Goal: Information Seeking & Learning: Learn about a topic

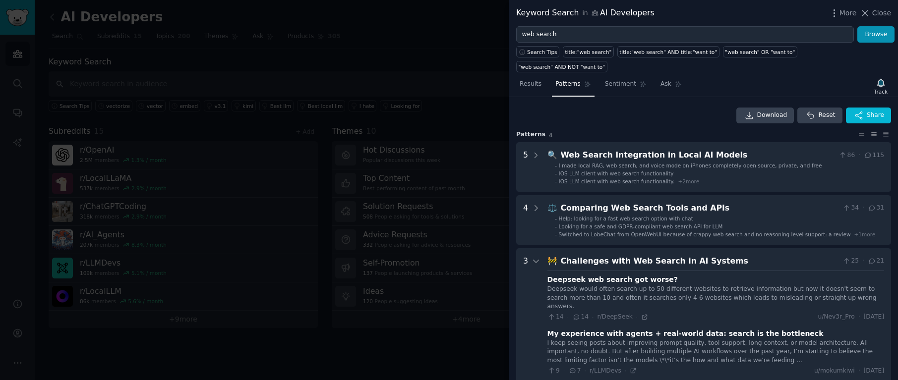
click at [369, 102] on div at bounding box center [449, 190] width 898 height 380
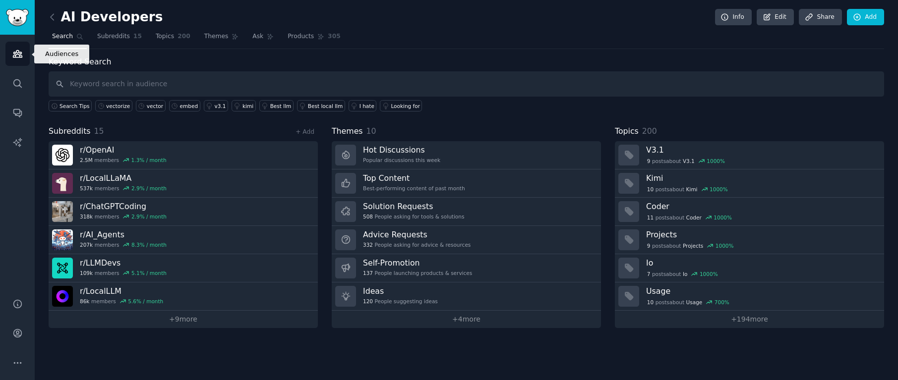
click at [25, 50] on link "Audiences" at bounding box center [17, 54] width 24 height 24
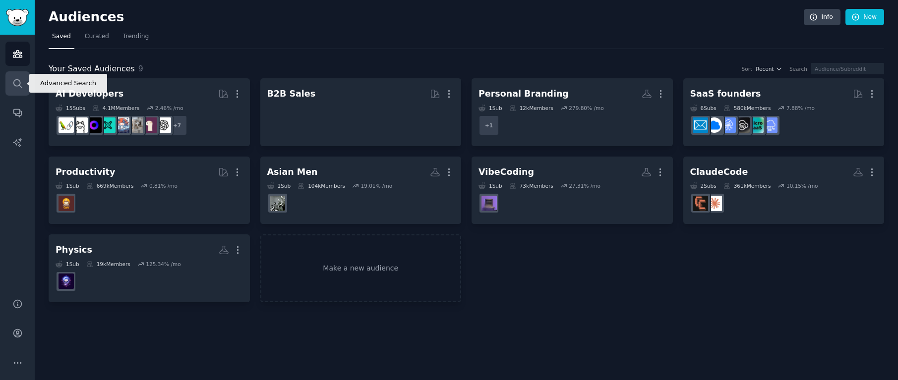
click at [22, 82] on icon "Sidebar" at bounding box center [17, 83] width 10 height 10
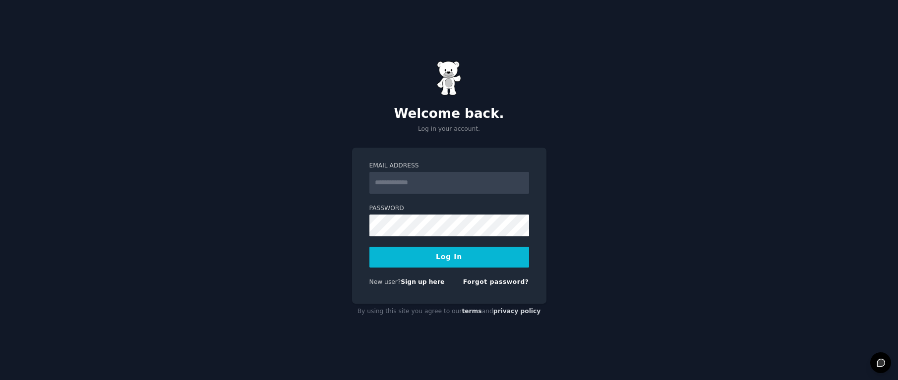
click at [421, 182] on input "Email Address" at bounding box center [449, 183] width 160 height 22
type input "**********"
click at [445, 249] on button "Log In" at bounding box center [449, 257] width 160 height 21
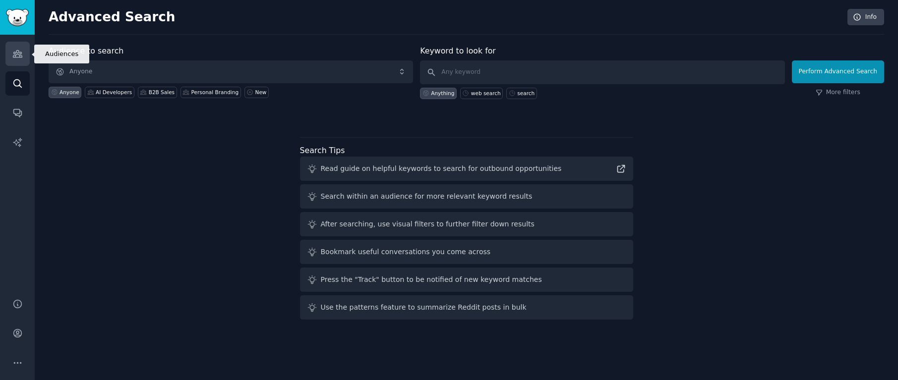
click at [10, 49] on link "Audiences" at bounding box center [17, 54] width 24 height 24
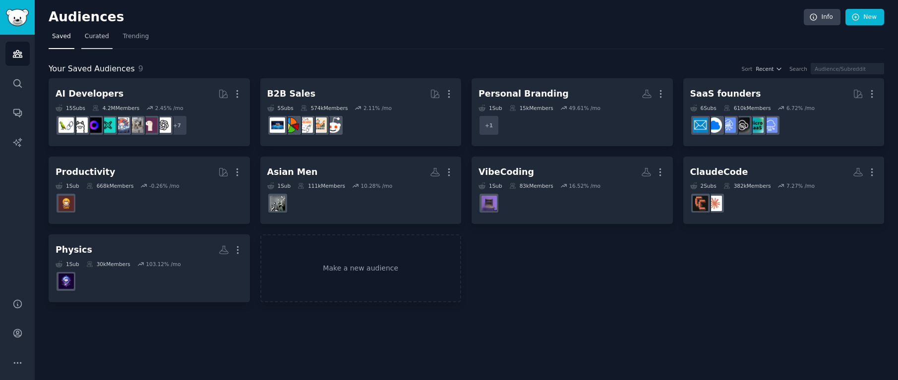
click at [91, 37] on span "Curated" at bounding box center [97, 36] width 24 height 9
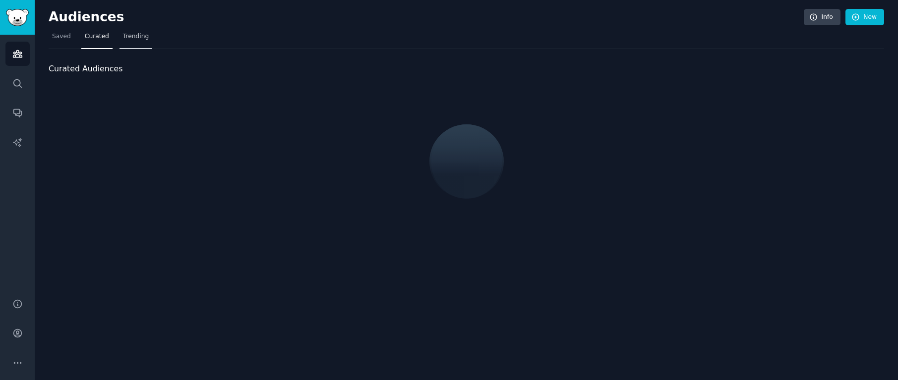
click at [134, 38] on span "Trending" at bounding box center [136, 36] width 26 height 9
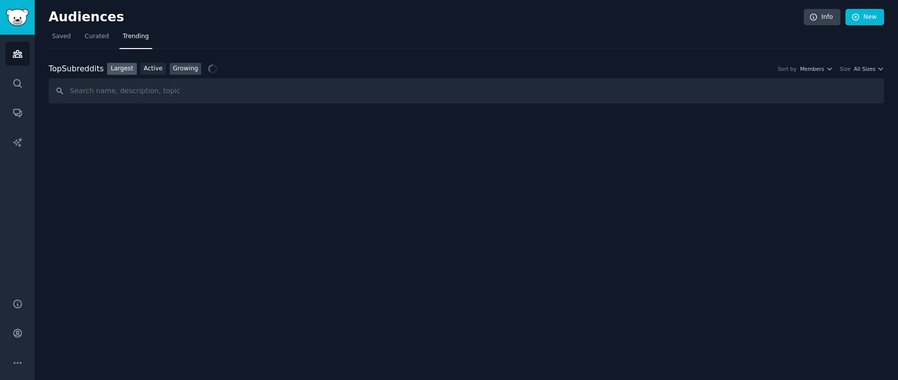
click at [184, 65] on link "Growing" at bounding box center [186, 69] width 32 height 12
click at [818, 68] on span "Yearly" at bounding box center [816, 68] width 15 height 7
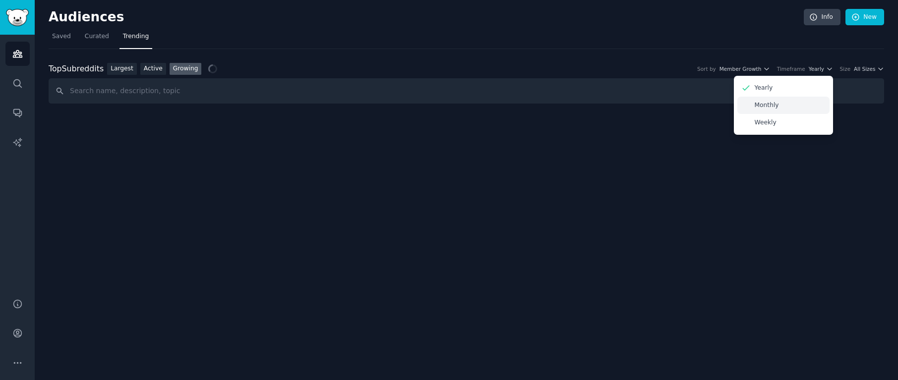
click at [791, 105] on div "Monthly" at bounding box center [783, 105] width 92 height 17
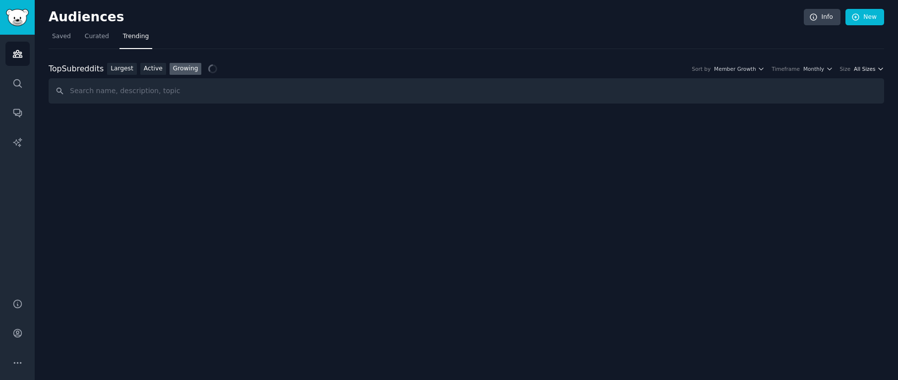
click at [872, 71] on span "All Sizes" at bounding box center [864, 68] width 21 height 7
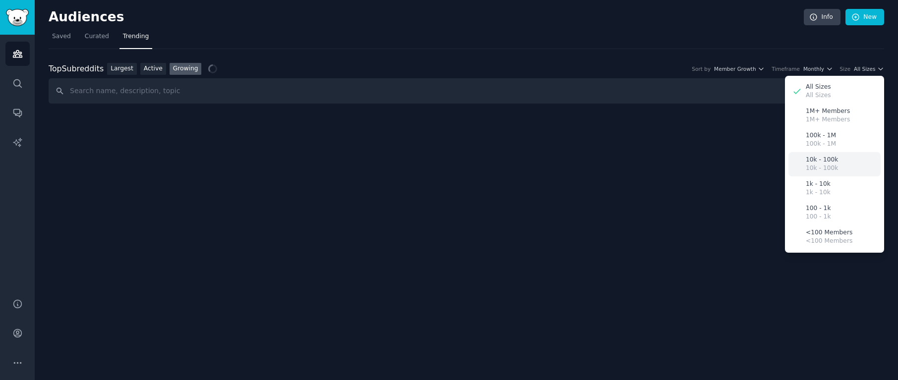
click at [838, 165] on div "10k - 100k 10k - 100k" at bounding box center [835, 164] width 92 height 24
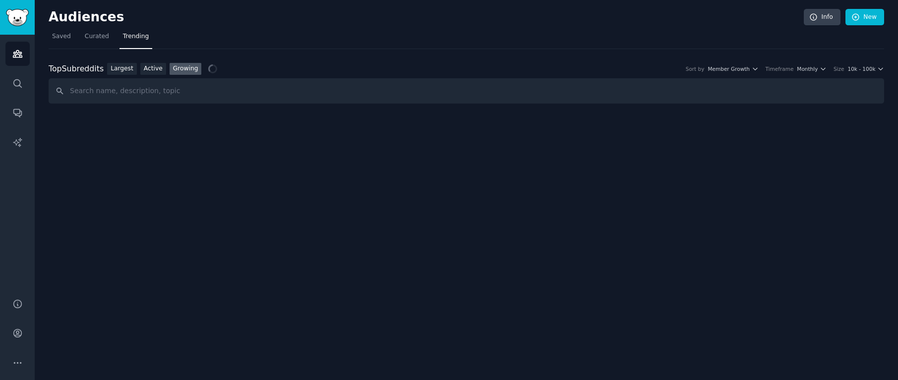
click at [721, 42] on nav "Saved Curated Trending" at bounding box center [467, 39] width 836 height 20
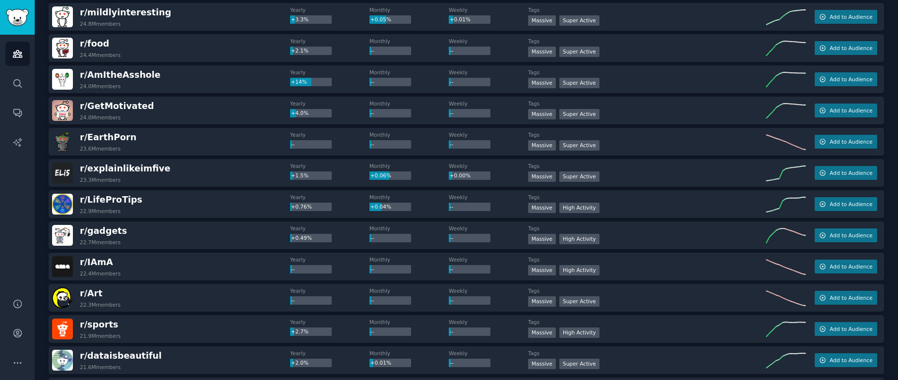
scroll to position [639, 0]
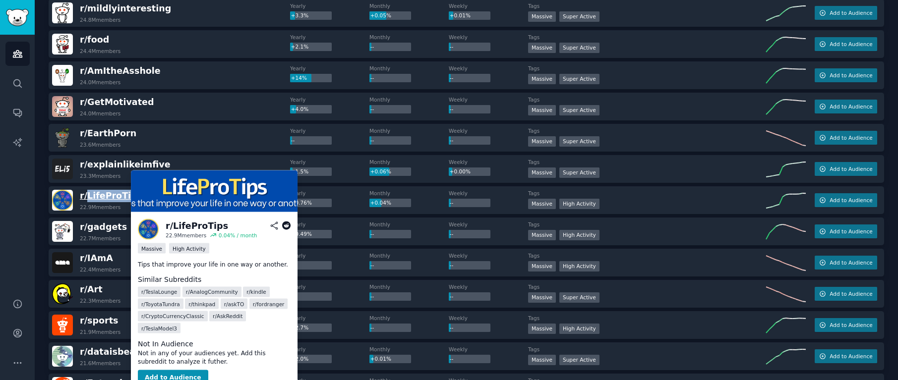
click at [108, 198] on span "r/ LifeProTips" at bounding box center [111, 196] width 62 height 10
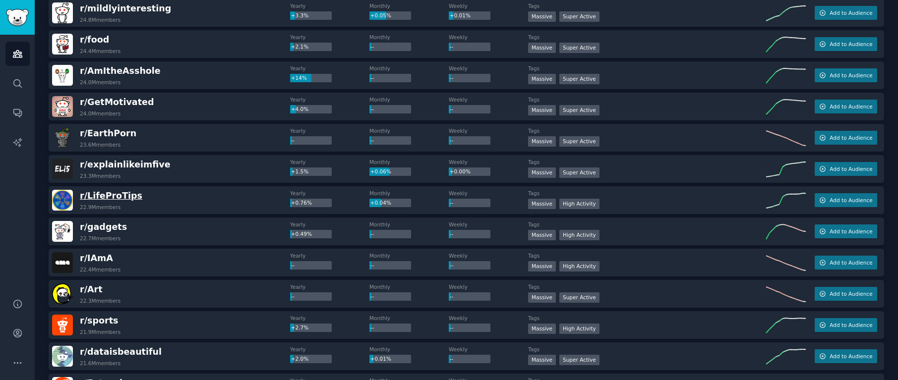
click at [124, 198] on span "r/ LifeProTips" at bounding box center [111, 196] width 62 height 10
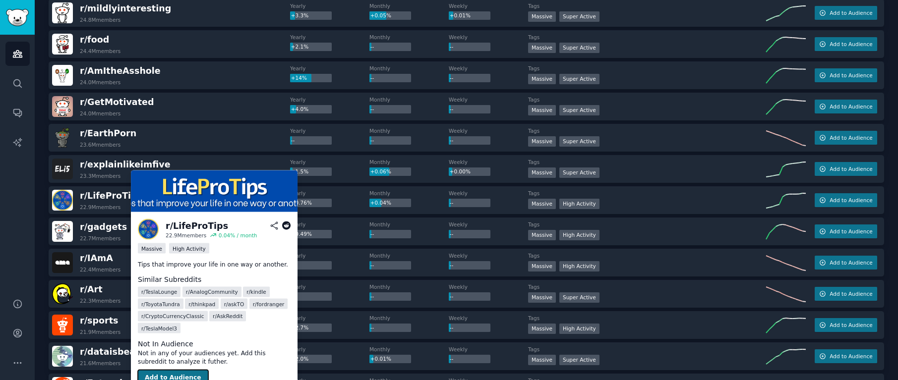
click at [185, 370] on button "Add to Audience" at bounding box center [173, 378] width 70 height 16
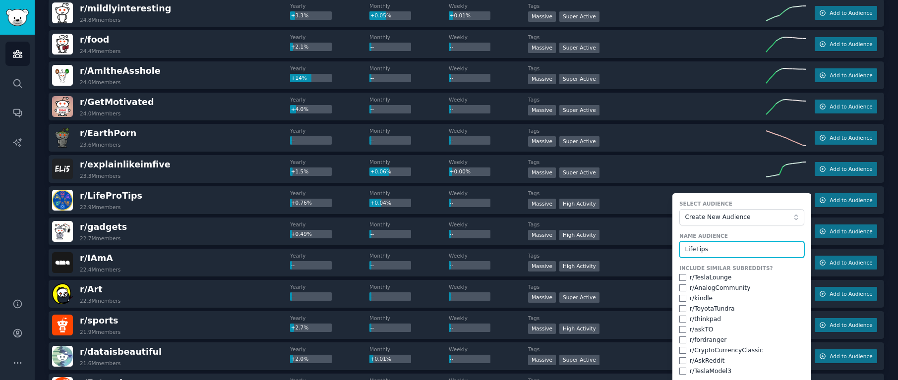
type input "LifeTips"
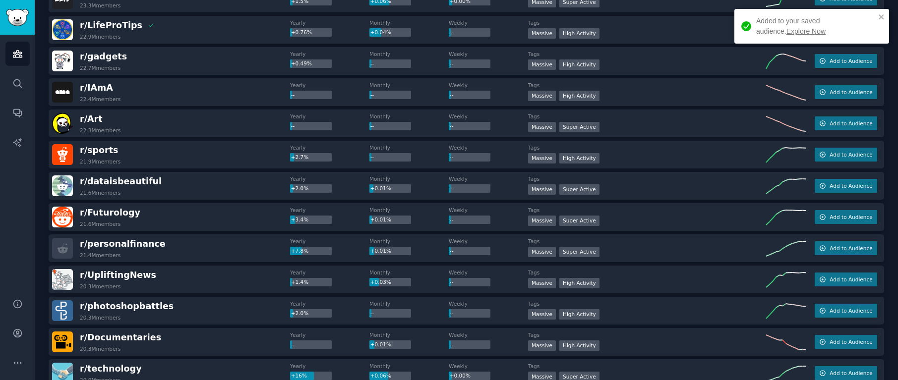
scroll to position [814, 0]
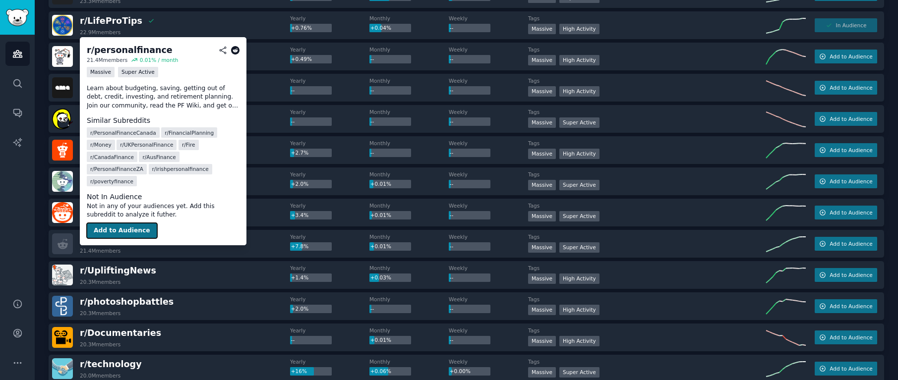
click at [121, 223] on button "Add to Audience" at bounding box center [122, 231] width 70 height 16
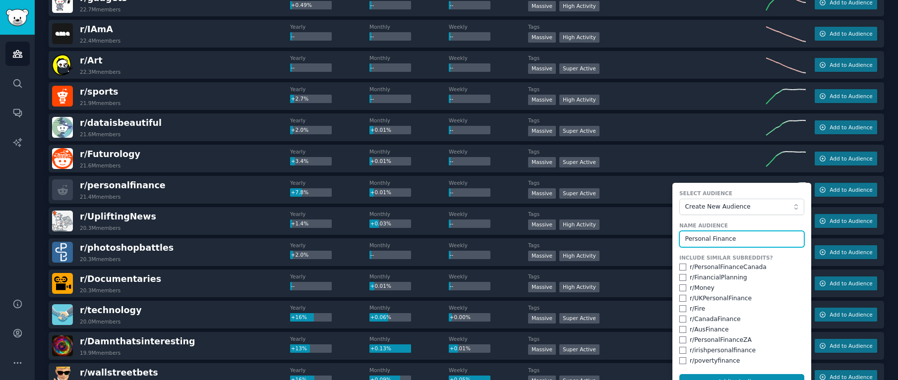
scroll to position [893, 0]
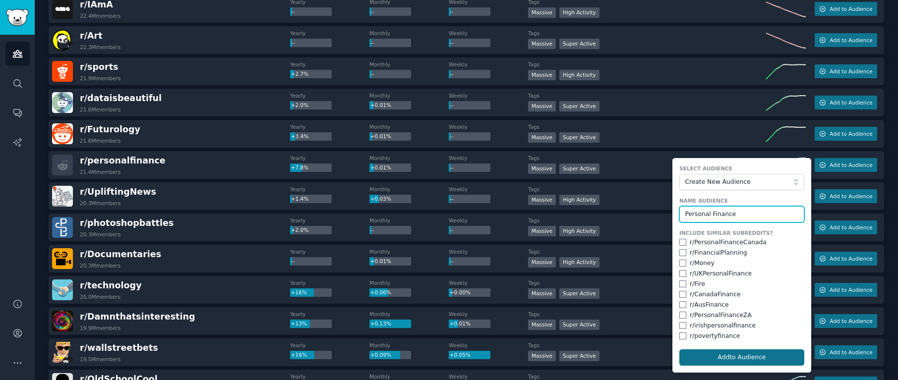
type input "Personal Finance"
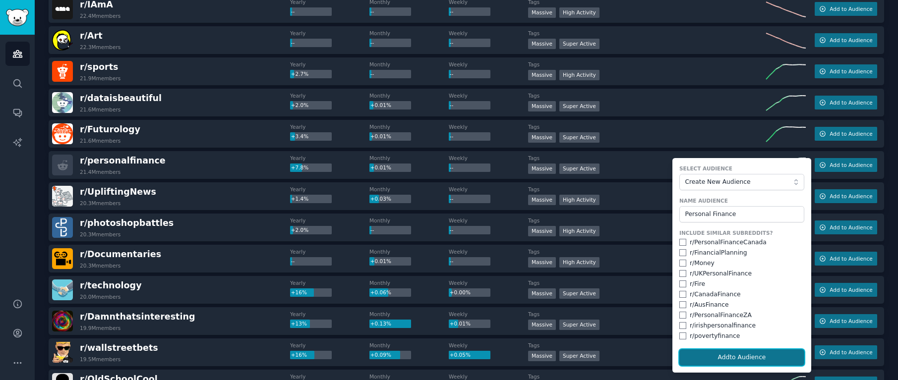
click at [732, 355] on button "Add to Audience" at bounding box center [741, 358] width 125 height 17
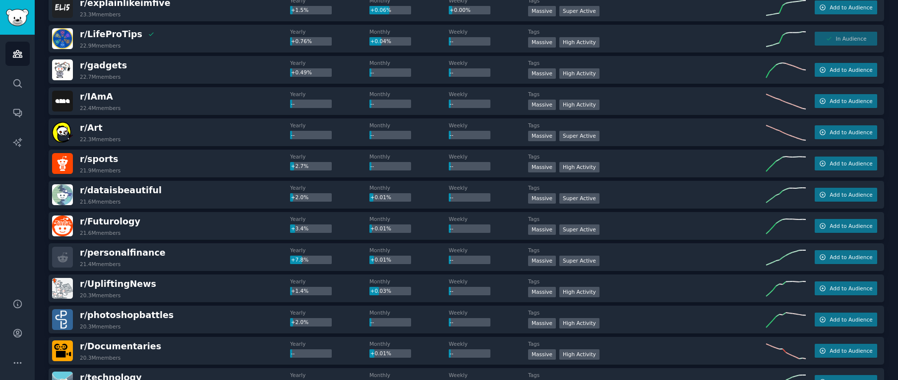
scroll to position [803, 0]
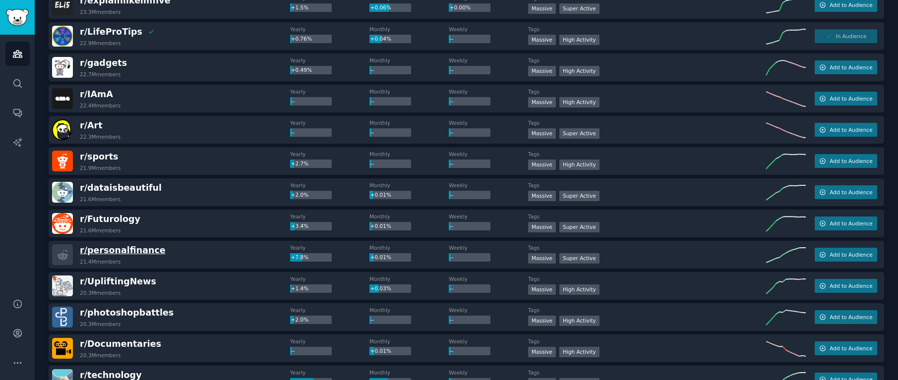
click at [136, 251] on span "r/ personalfinance" at bounding box center [123, 250] width 86 height 10
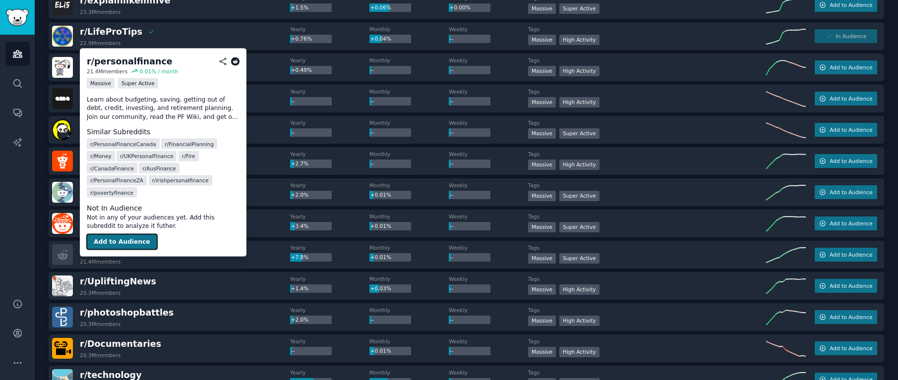
click at [120, 234] on button "Add to Audience" at bounding box center [122, 242] width 70 height 16
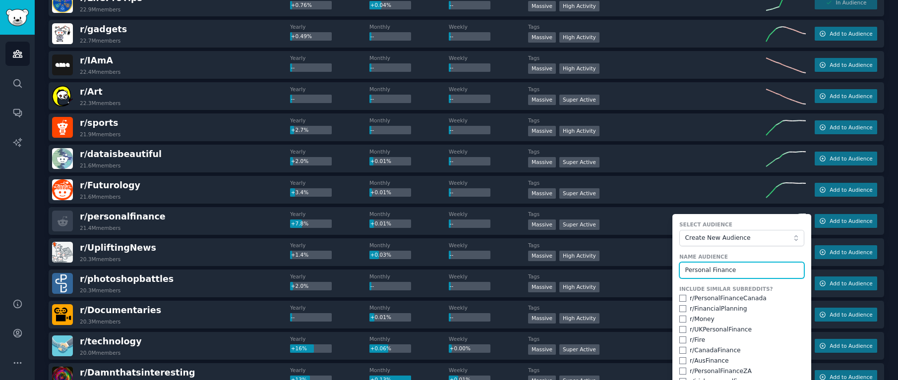
scroll to position [955, 0]
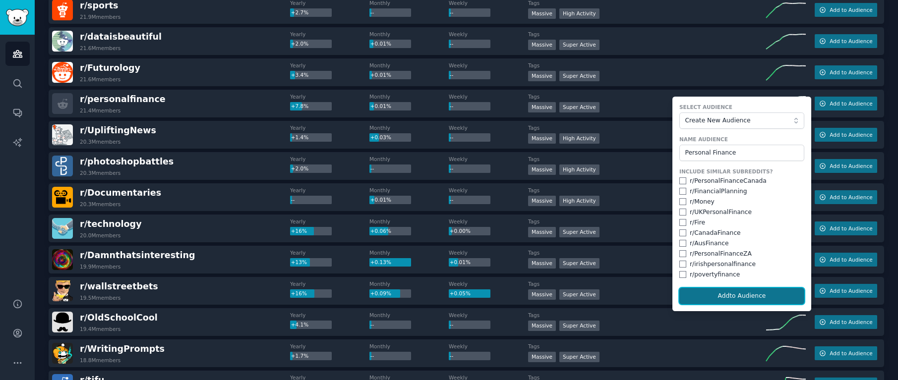
click at [731, 300] on button "Add to Audience" at bounding box center [741, 296] width 125 height 17
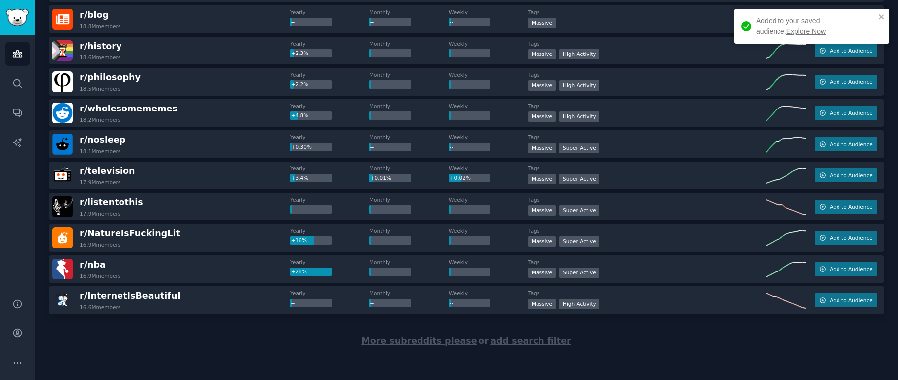
scroll to position [1353, 0]
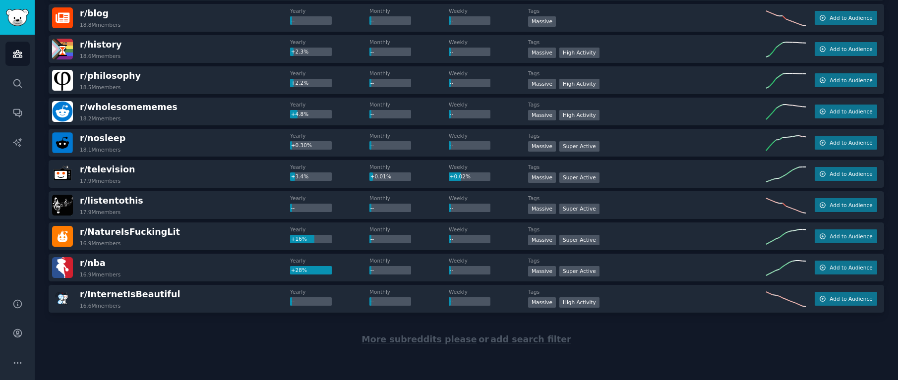
click at [448, 344] on span "More subreddits please" at bounding box center [419, 340] width 115 height 10
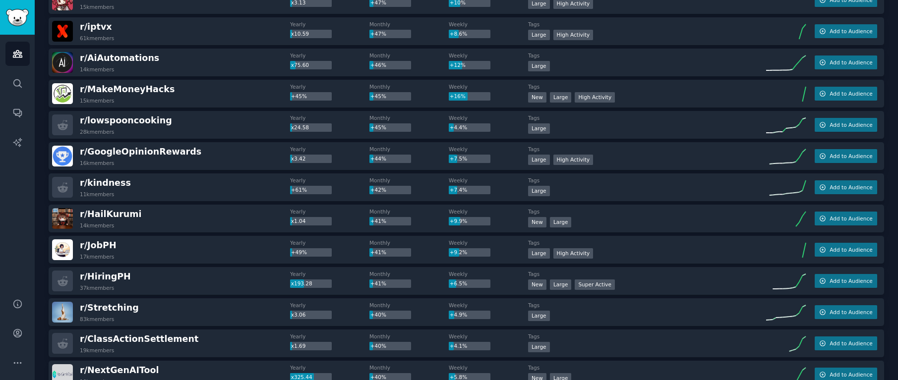
scroll to position [1307, 0]
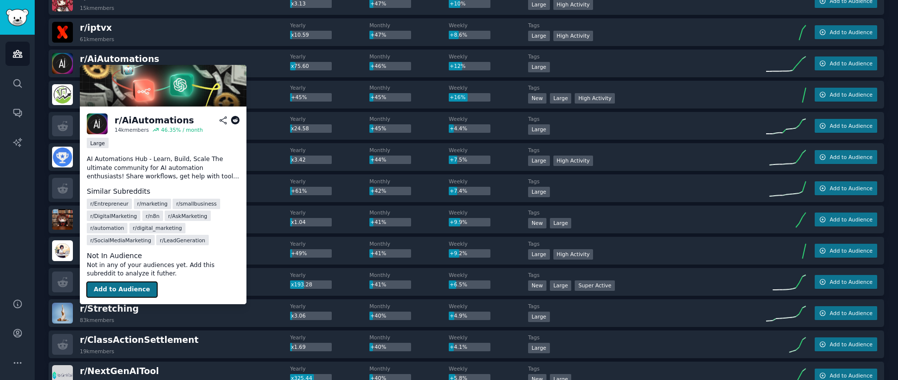
click at [128, 288] on button "Add to Audience" at bounding box center [122, 290] width 70 height 16
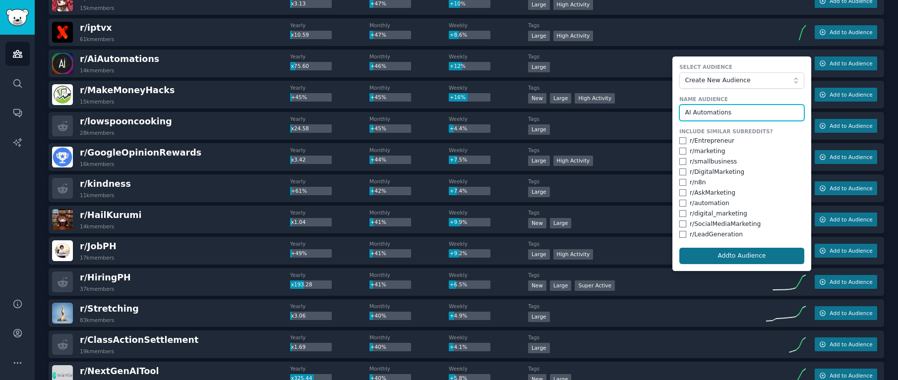
type input "AI Automations"
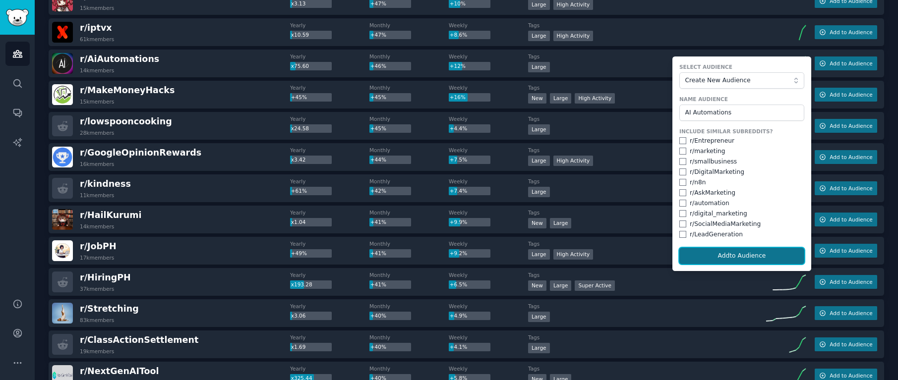
click at [734, 256] on button "Add to Audience" at bounding box center [741, 256] width 125 height 17
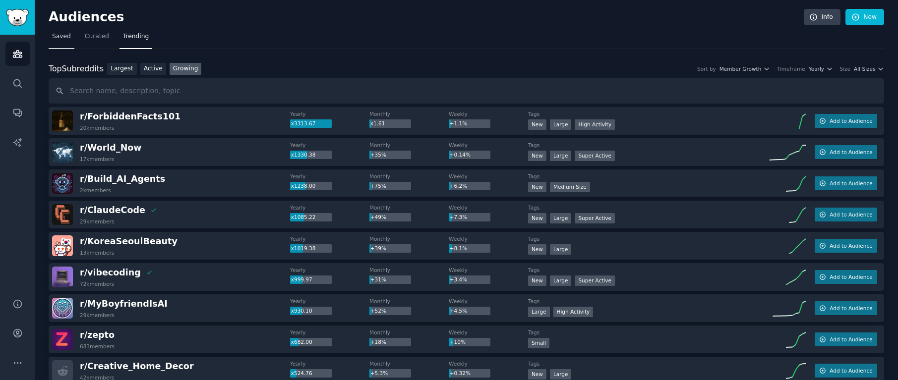
click at [64, 37] on span "Saved" at bounding box center [61, 36] width 19 height 9
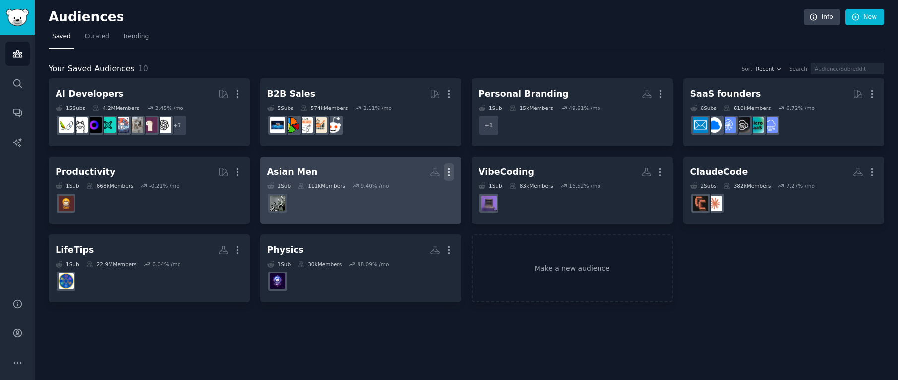
click at [448, 171] on icon "button" at bounding box center [449, 172] width 10 height 10
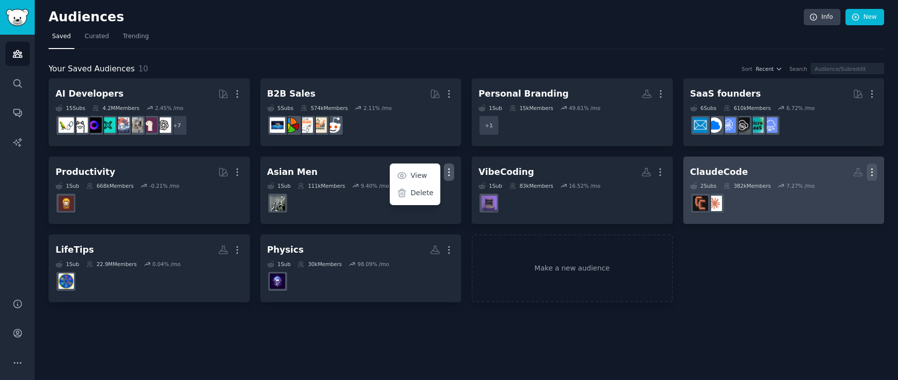
click at [870, 173] on icon "button" at bounding box center [872, 172] width 10 height 10
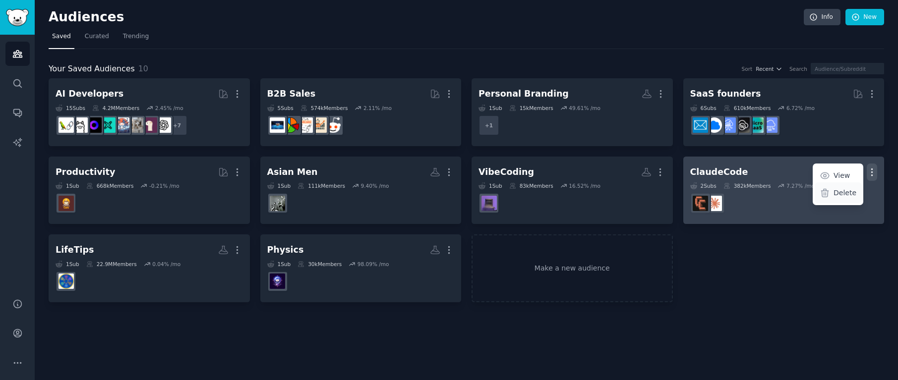
click at [846, 194] on p "Delete" at bounding box center [845, 193] width 23 height 10
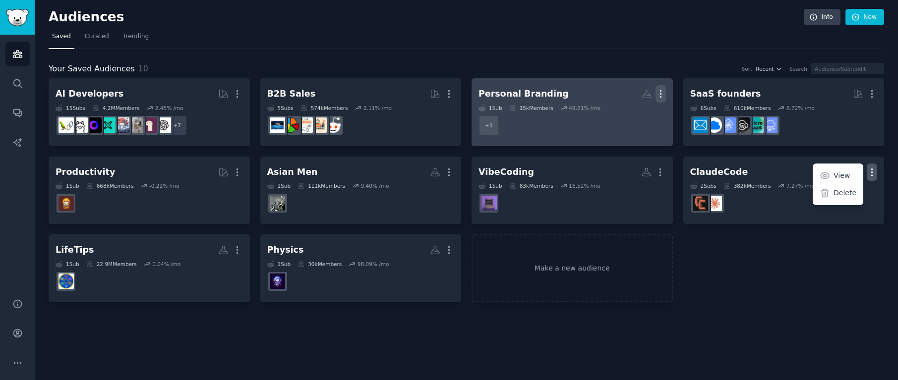
click at [660, 91] on icon "button" at bounding box center [660, 94] width 1 height 7
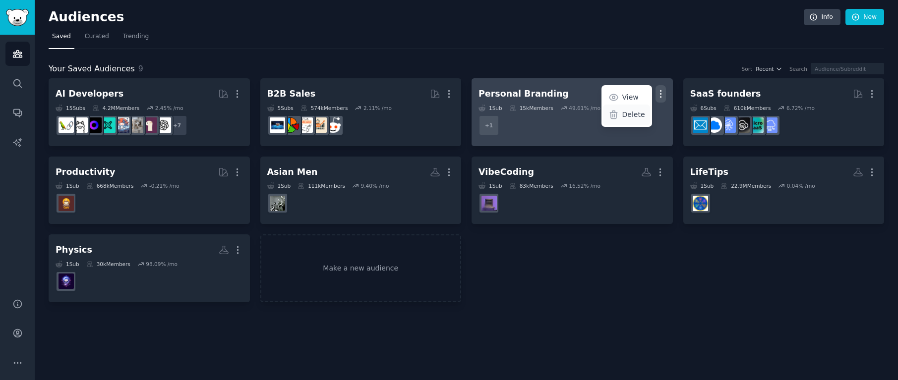
click at [638, 113] on p "Delete" at bounding box center [633, 115] width 23 height 10
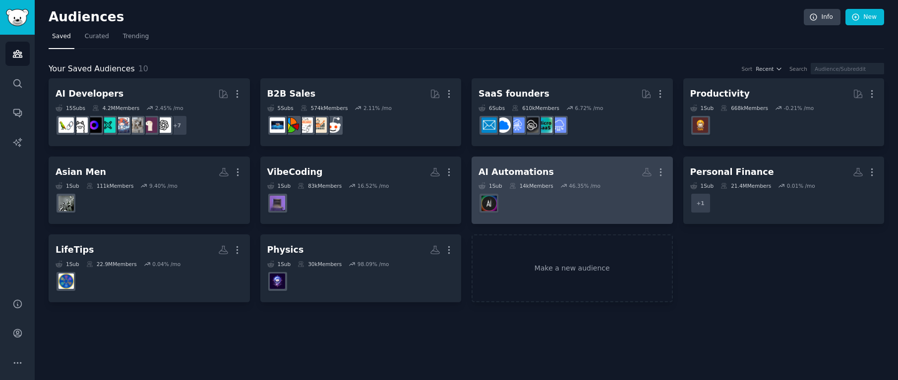
click at [547, 176] on h2 "AI Automations More" at bounding box center [572, 172] width 187 height 17
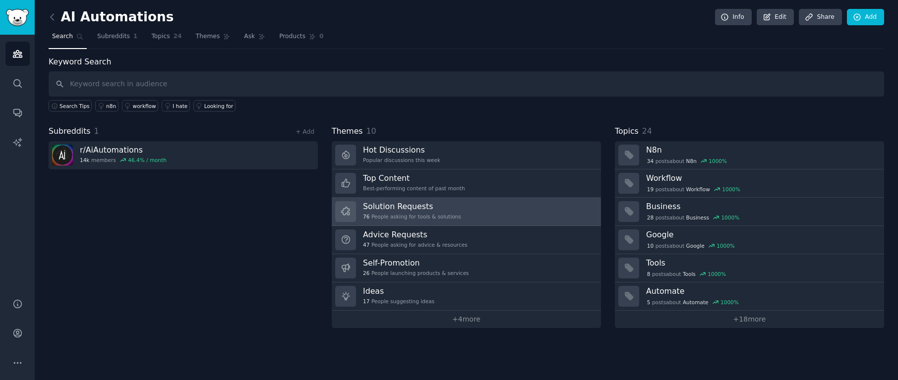
click at [432, 210] on h3 "Solution Requests" at bounding box center [412, 206] width 98 height 10
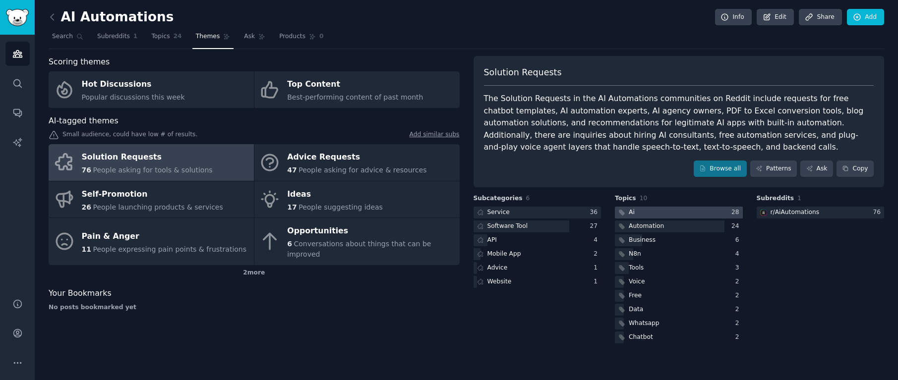
click at [666, 214] on div at bounding box center [679, 213] width 128 height 12
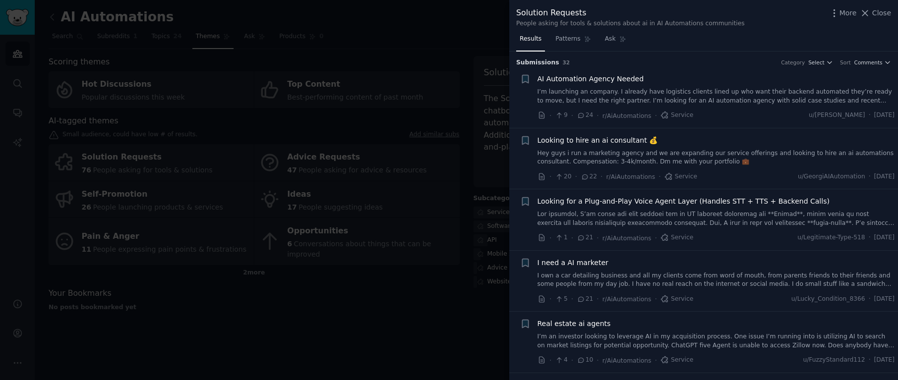
click at [707, 95] on link "I’m launching an company. I already have logistics clients lined up who want th…" at bounding box center [717, 96] width 358 height 17
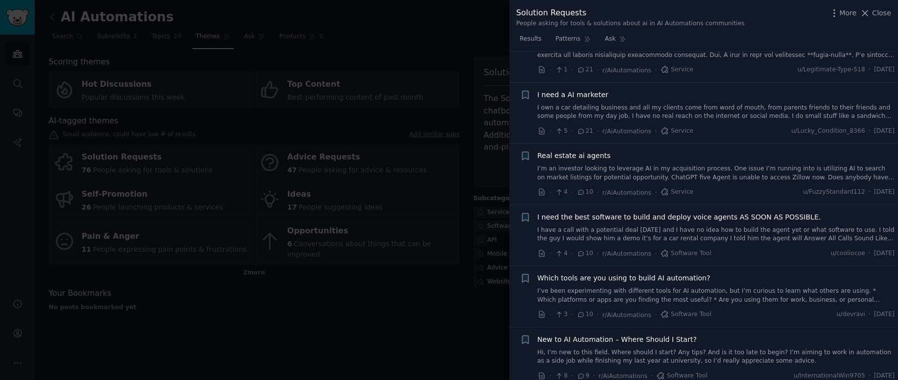
scroll to position [363, 0]
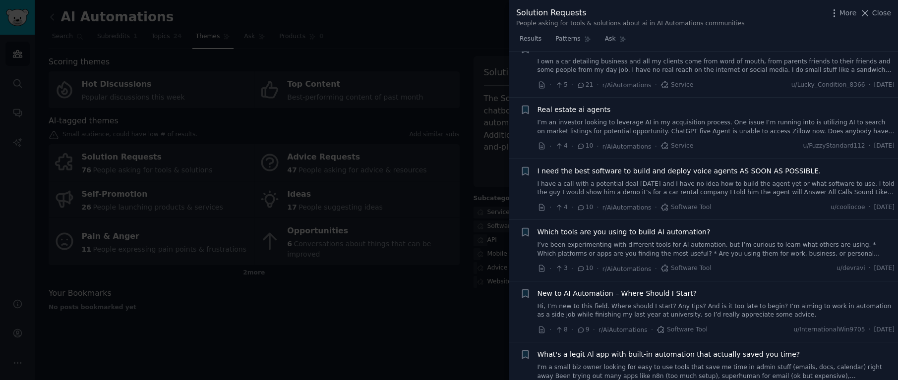
click at [702, 124] on link "I’m an investor looking to leverage AI in my acquisition process. One issue I’m…" at bounding box center [717, 127] width 358 height 17
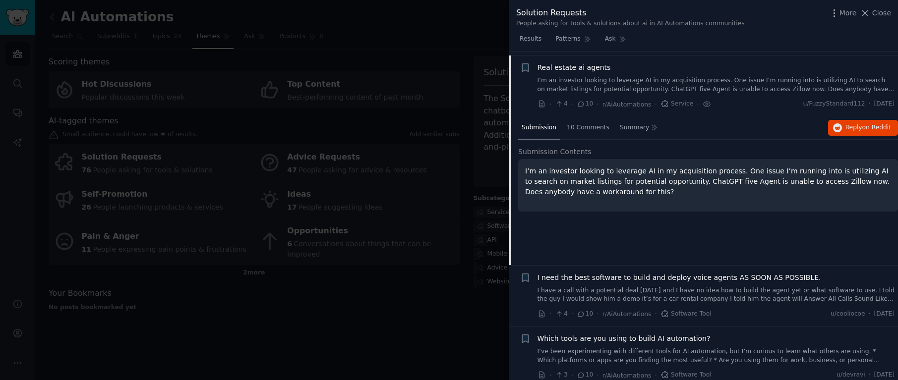
scroll to position [260, 0]
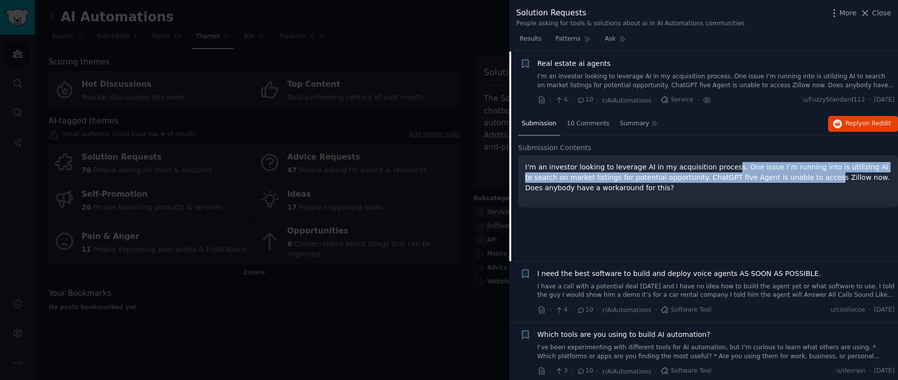
drag, startPoint x: 722, startPoint y: 167, endPoint x: 788, endPoint y: 180, distance: 67.1
click at [788, 180] on p "I’m an investor looking to leverage AI in my acquisition process. One issue I’m…" at bounding box center [708, 177] width 366 height 31
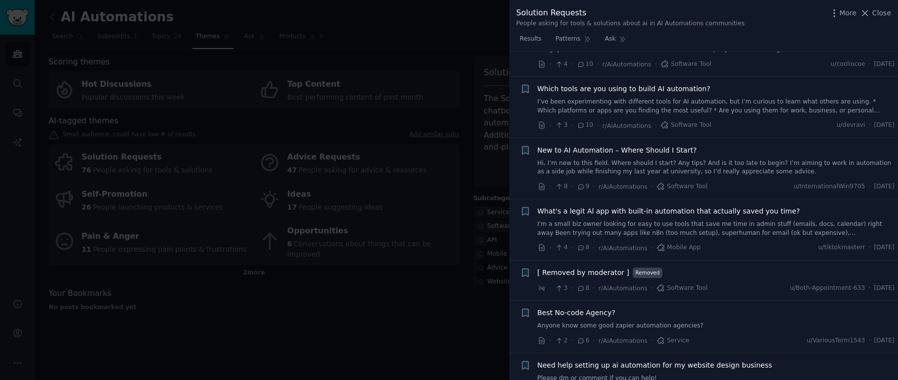
scroll to position [522, 0]
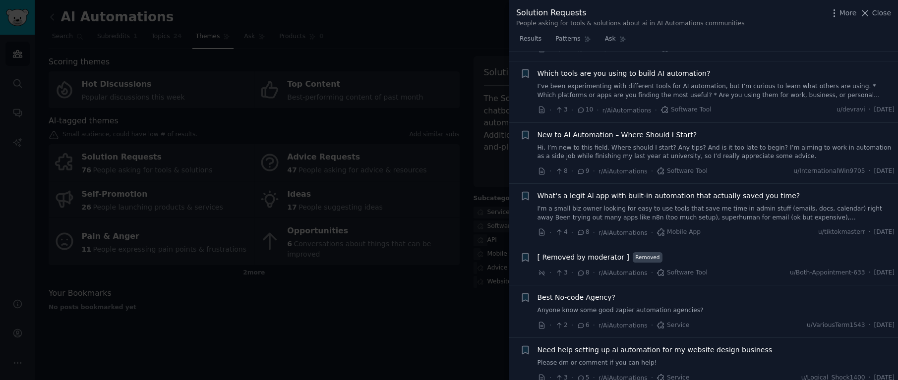
click at [750, 149] on link "Hi, I’m new to this field. Where should I start? Any tips? And is it too late t…" at bounding box center [717, 152] width 358 height 17
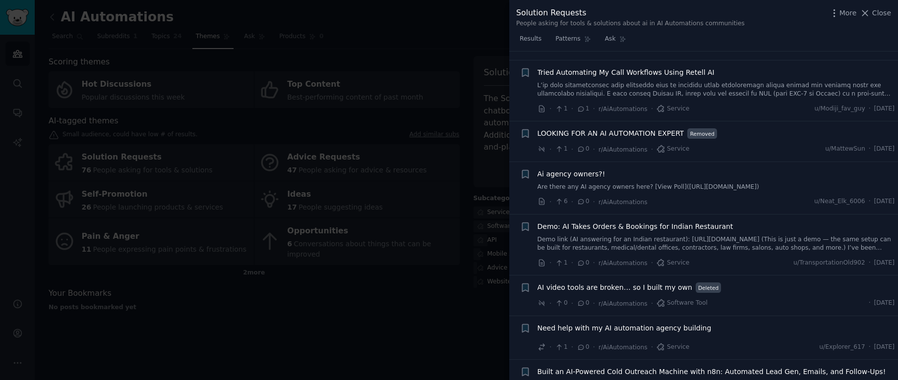
scroll to position [1318, 0]
click at [432, 269] on div at bounding box center [449, 190] width 898 height 380
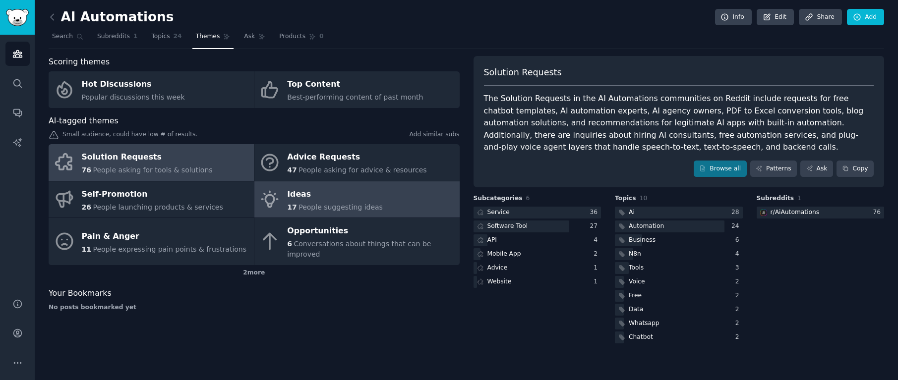
click at [336, 199] on div "Ideas" at bounding box center [335, 194] width 96 height 16
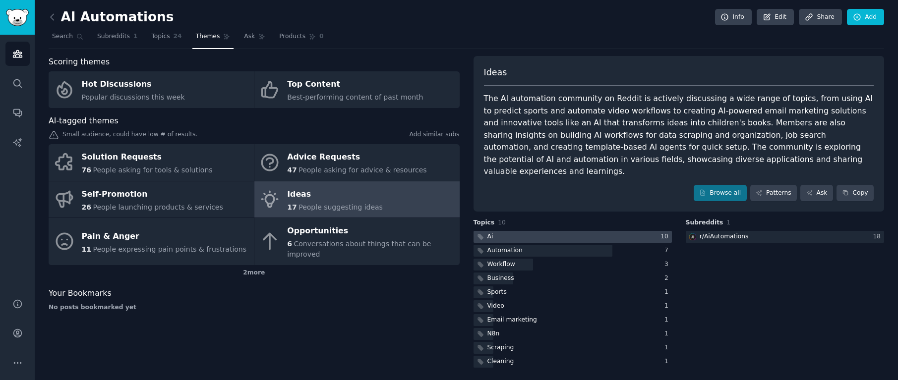
click at [611, 231] on div at bounding box center [573, 237] width 198 height 12
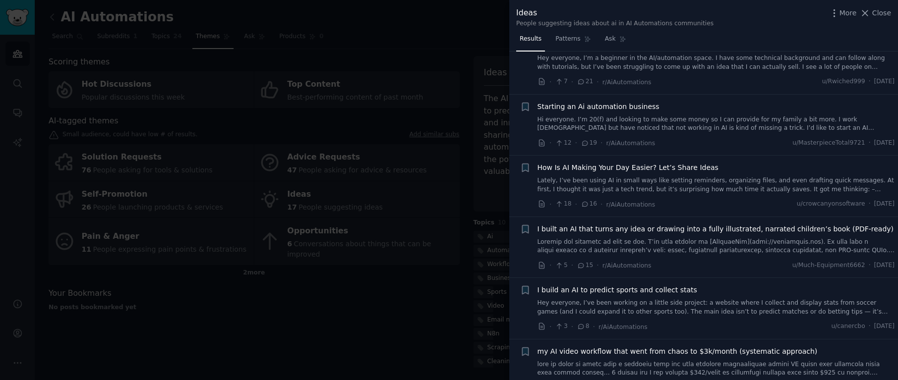
scroll to position [34, 0]
click at [874, 12] on span "Close" at bounding box center [881, 13] width 19 height 10
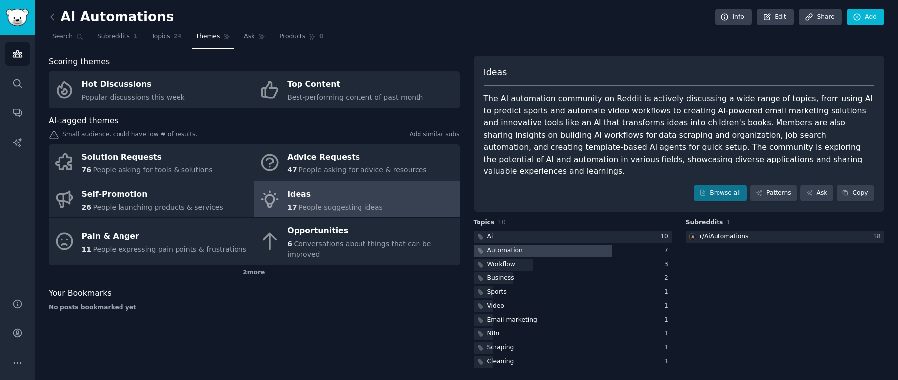
click at [569, 245] on div at bounding box center [543, 251] width 139 height 12
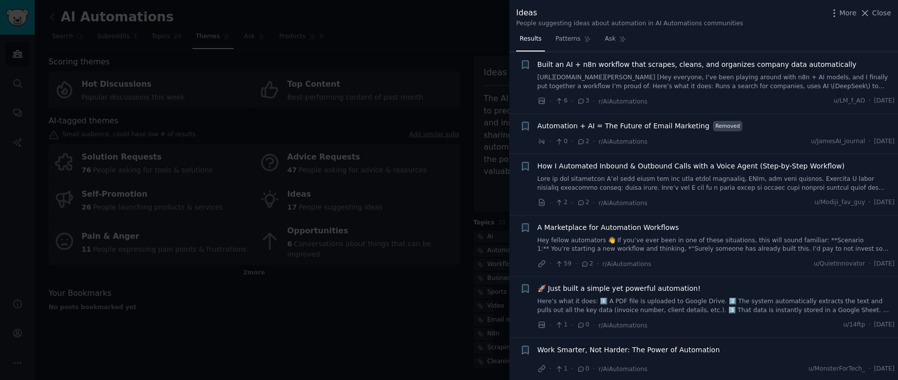
scroll to position [138, 0]
click at [883, 15] on span "Close" at bounding box center [881, 13] width 19 height 10
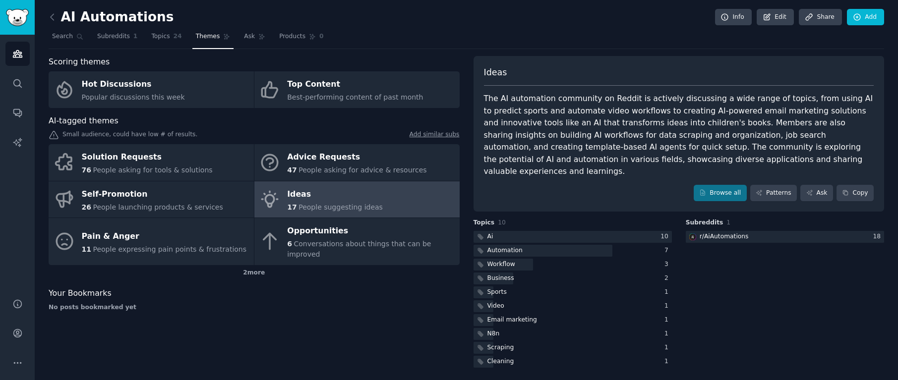
click at [59, 14] on link at bounding box center [55, 17] width 12 height 16
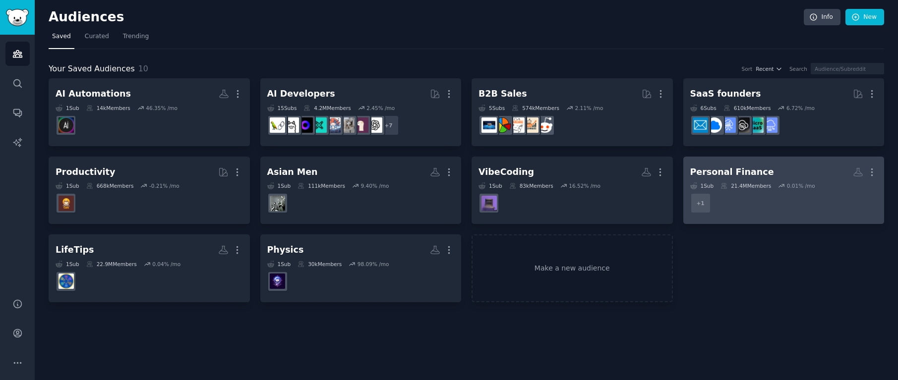
click at [711, 187] on div "1 Sub" at bounding box center [702, 185] width 24 height 7
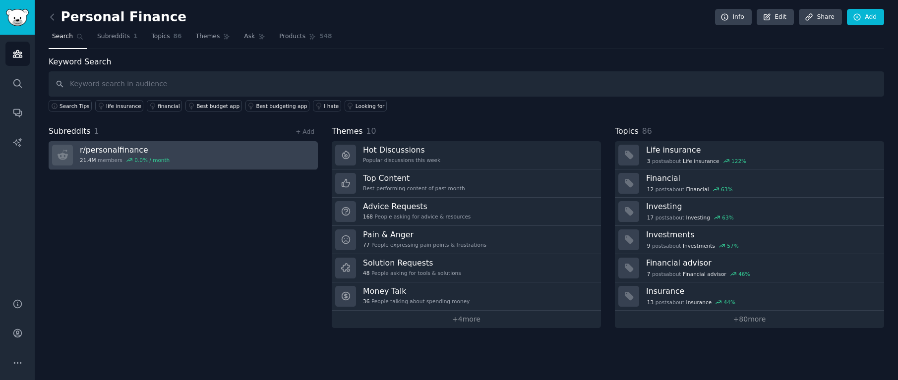
click at [281, 156] on link "r/ personalfinance 21.4M members 0.0 % / month" at bounding box center [183, 155] width 269 height 28
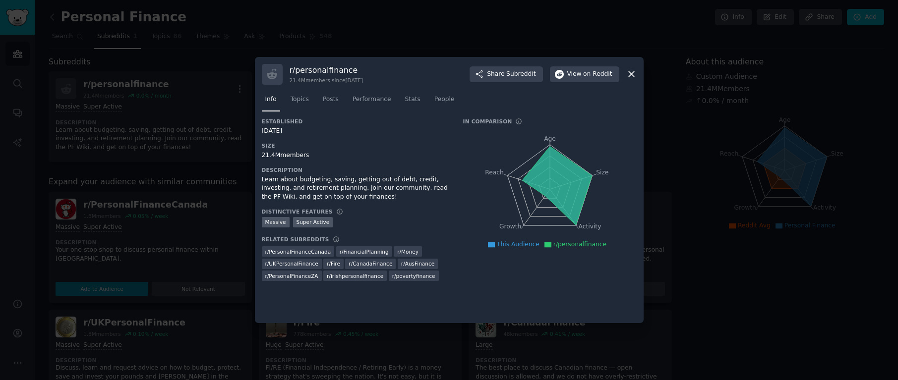
click at [631, 71] on icon at bounding box center [631, 74] width 10 height 10
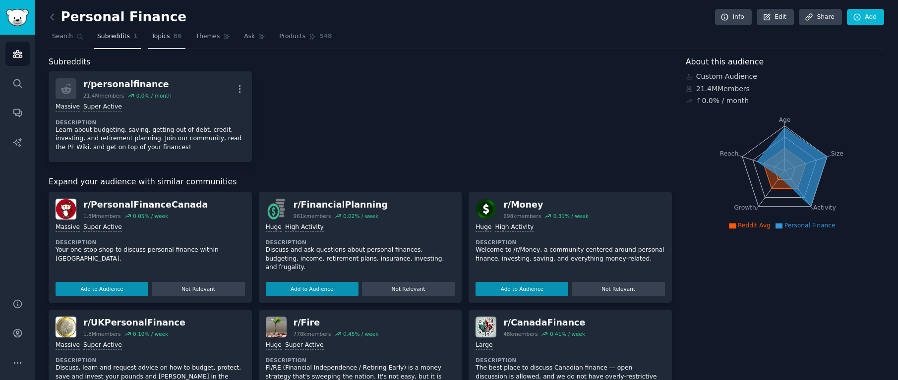
click at [159, 40] on span "Topics" at bounding box center [160, 36] width 18 height 9
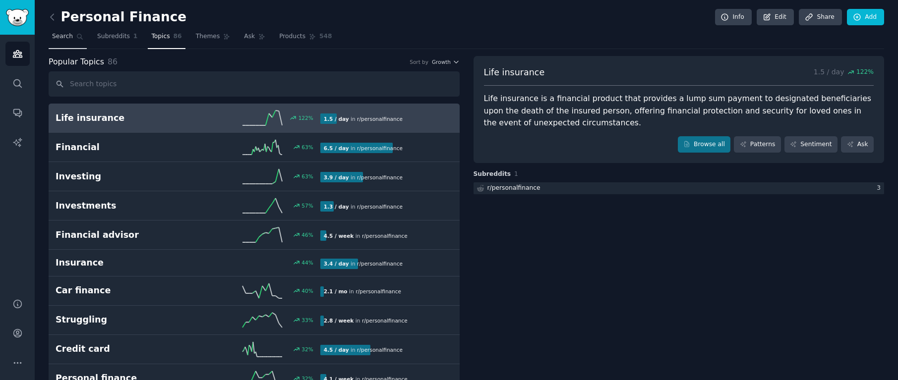
click at [62, 36] on span "Search" at bounding box center [62, 36] width 21 height 9
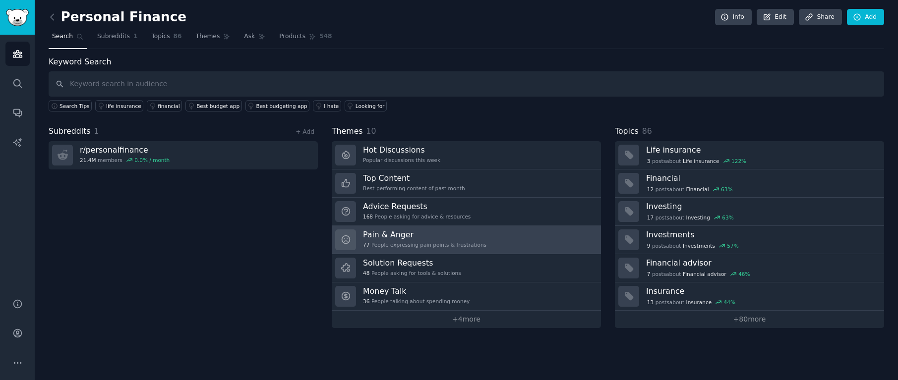
click at [478, 239] on h3 "Pain & Anger" at bounding box center [424, 235] width 123 height 10
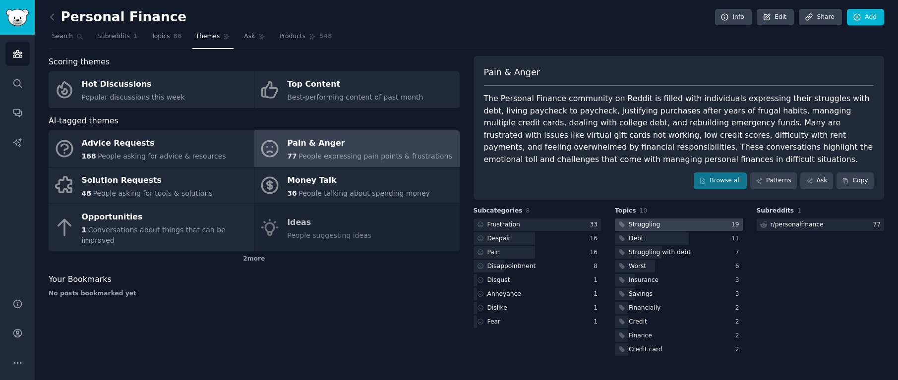
click at [644, 224] on div "Struggling" at bounding box center [644, 225] width 31 height 9
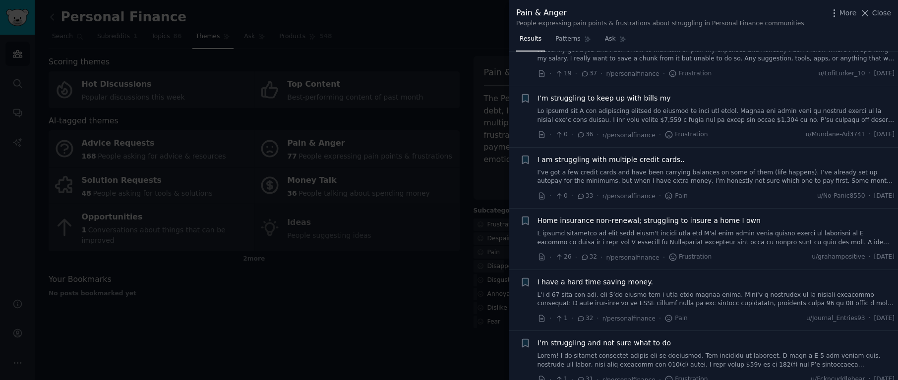
scroll to position [113, 0]
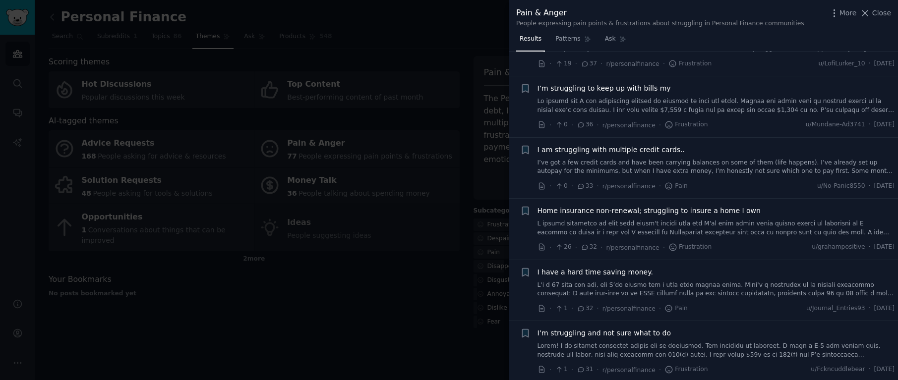
click at [731, 168] on link "I’ve got a few credit cards and have been carrying balances on some of them (li…" at bounding box center [717, 167] width 358 height 17
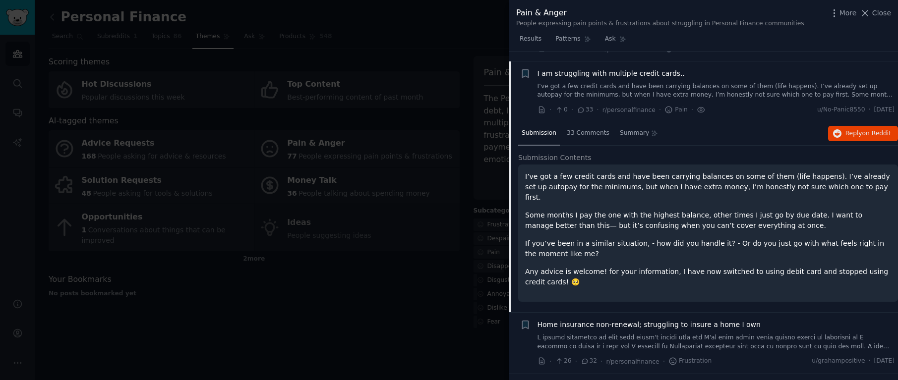
scroll to position [199, 0]
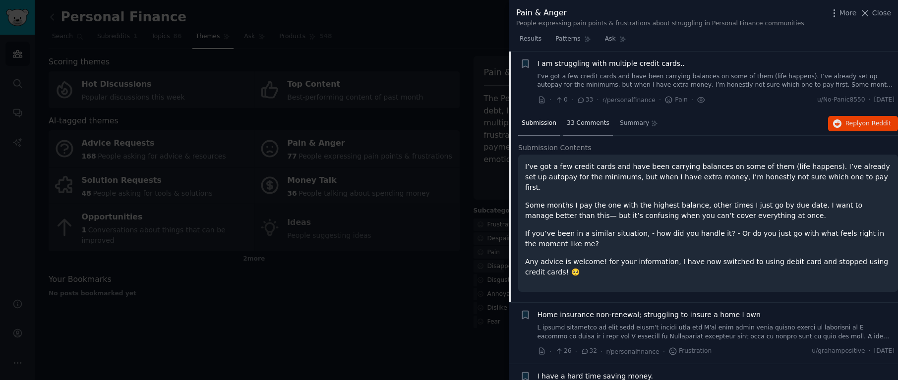
click at [570, 120] on span "33 Comments" at bounding box center [588, 123] width 43 height 9
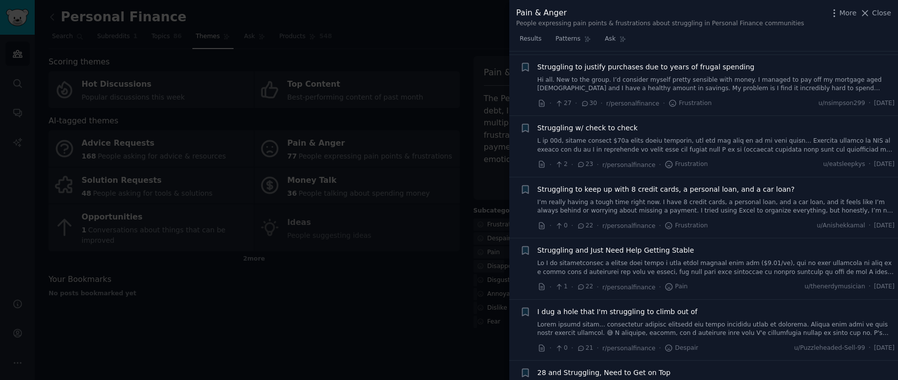
scroll to position [742, 0]
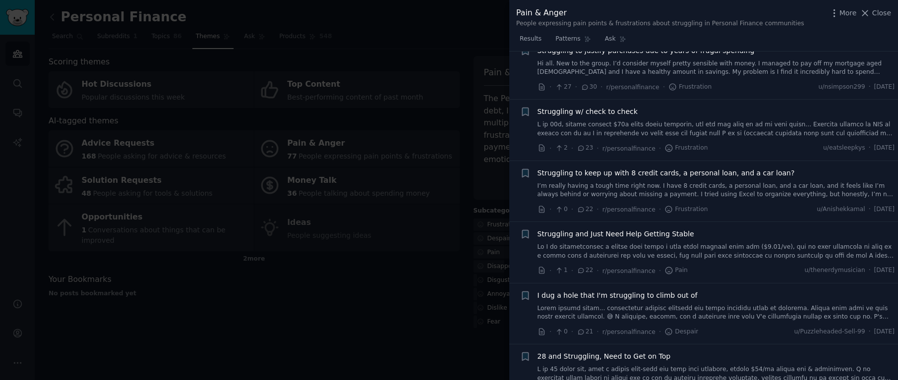
click at [733, 131] on link at bounding box center [717, 129] width 358 height 17
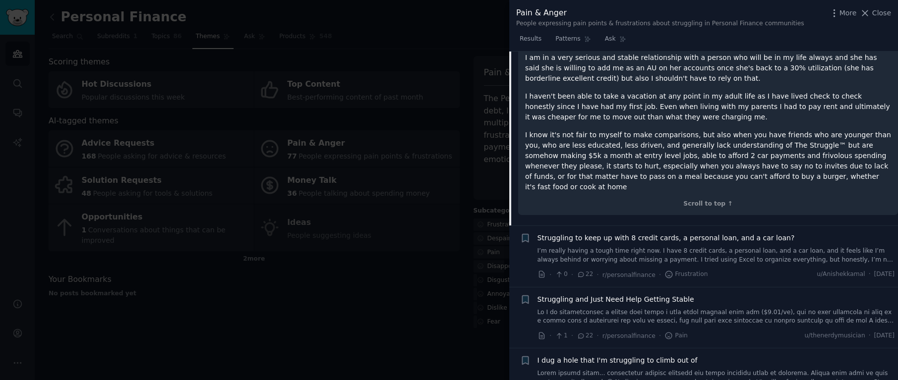
scroll to position [812, 0]
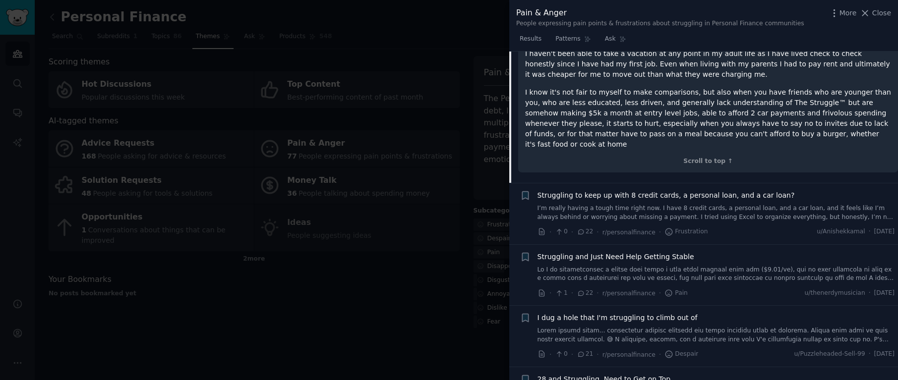
click at [743, 204] on link "I’m really having a tough time right now. I have 8 credit cards, a personal loa…" at bounding box center [717, 212] width 358 height 17
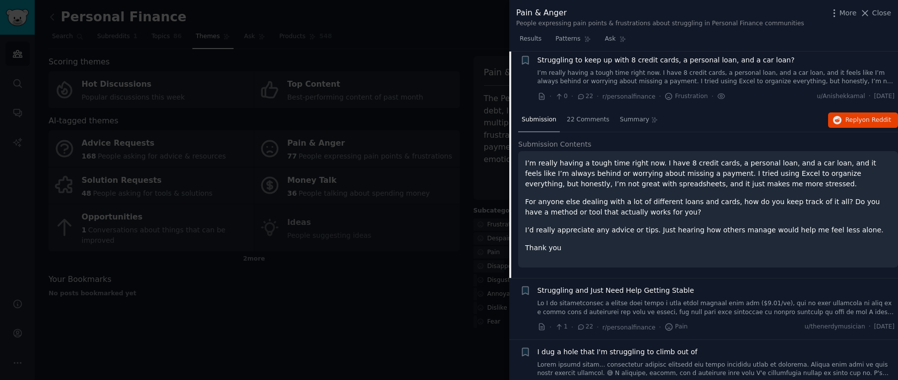
scroll to position [576, 0]
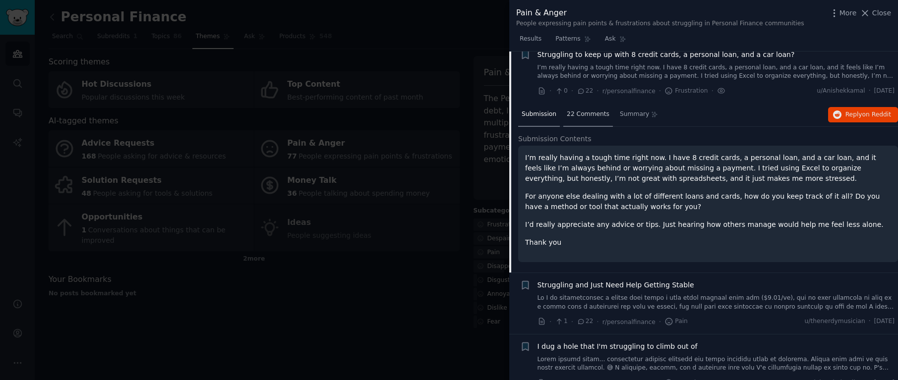
click at [577, 112] on span "22 Comments" at bounding box center [588, 114] width 43 height 9
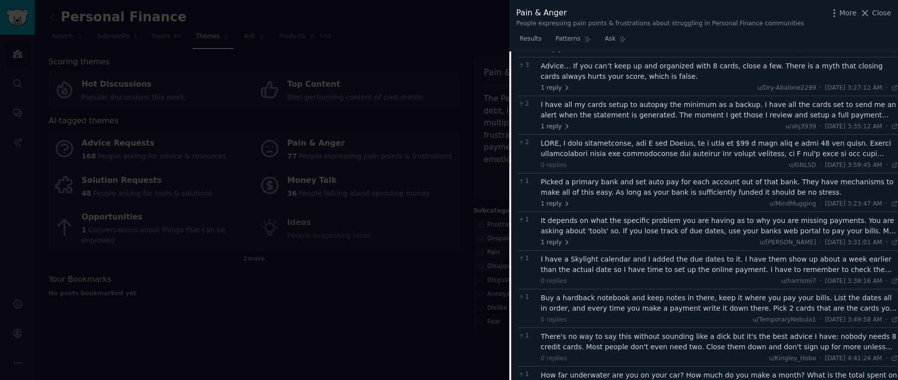
scroll to position [772, 0]
click at [708, 153] on div at bounding box center [720, 146] width 358 height 21
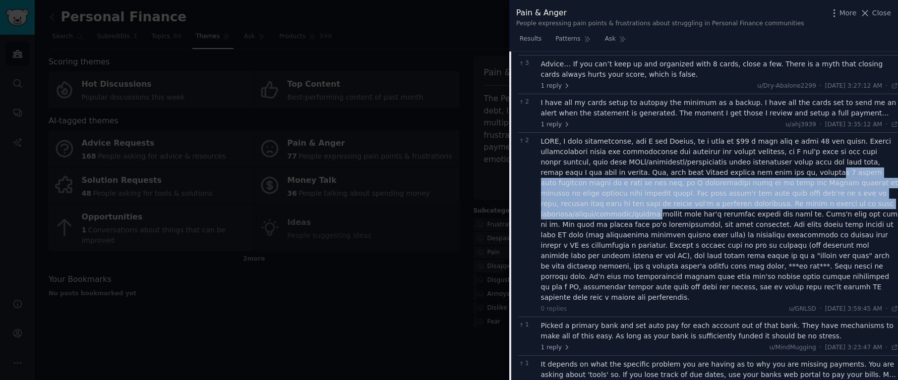
drag, startPoint x: 694, startPoint y: 170, endPoint x: 727, endPoint y: 200, distance: 45.3
click at [727, 200] on div at bounding box center [720, 219] width 358 height 167
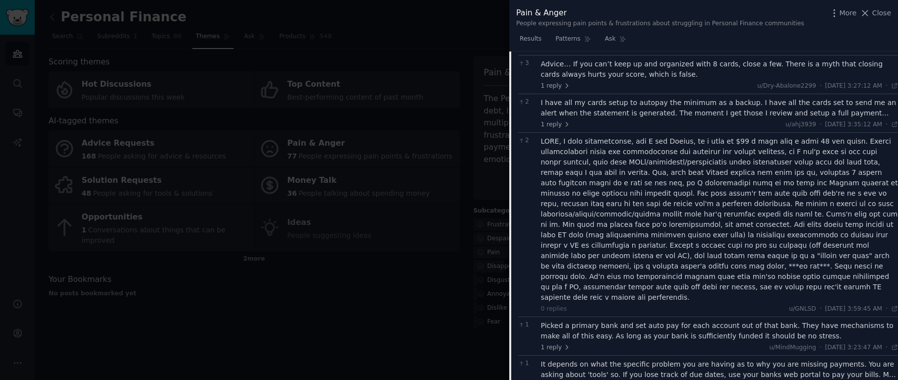
click at [732, 203] on div at bounding box center [720, 219] width 358 height 167
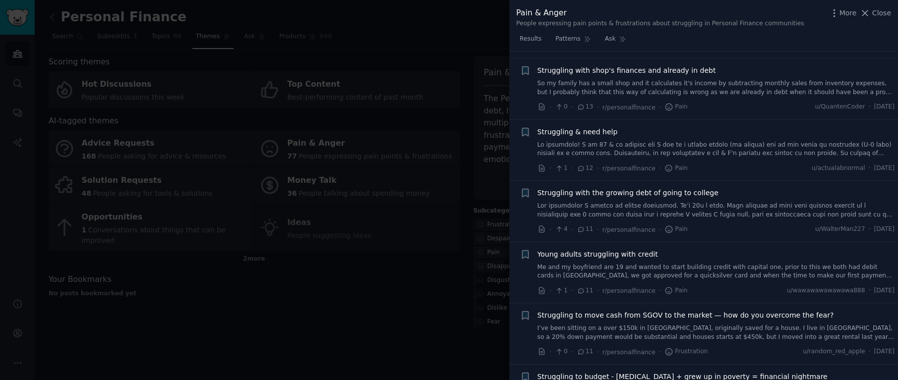
scroll to position [1640, 0]
click at [744, 263] on link "Me and my boyfriend are 19 and wanted to start building credit with capital one…" at bounding box center [717, 271] width 358 height 17
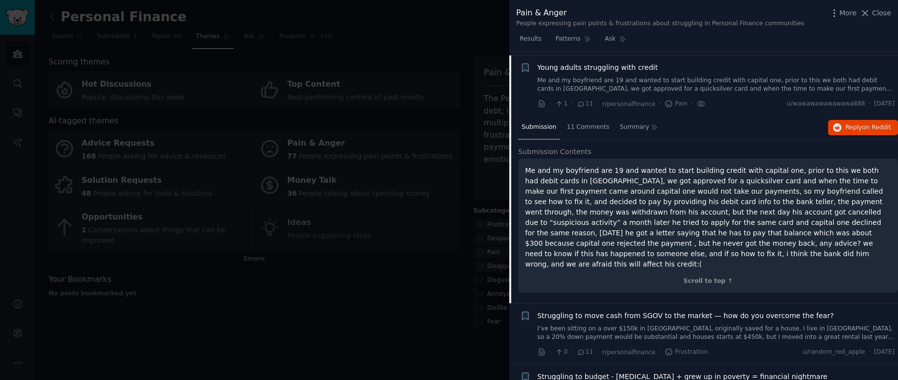
scroll to position [1179, 0]
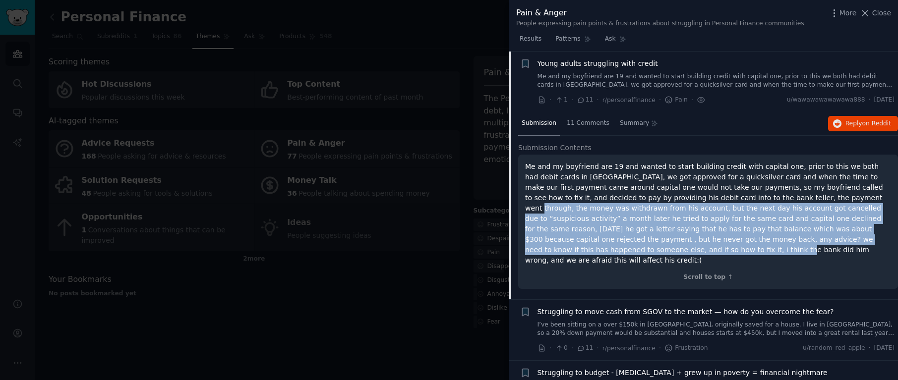
drag, startPoint x: 779, startPoint y: 196, endPoint x: 876, endPoint y: 244, distance: 108.2
click at [876, 244] on p "Me and my boyfriend are 19 and wanted to start building credit with capital one…" at bounding box center [708, 214] width 366 height 104
click at [871, 245] on p "Me and my boyfriend are 19 and wanted to start building credit with capital one…" at bounding box center [708, 214] width 366 height 104
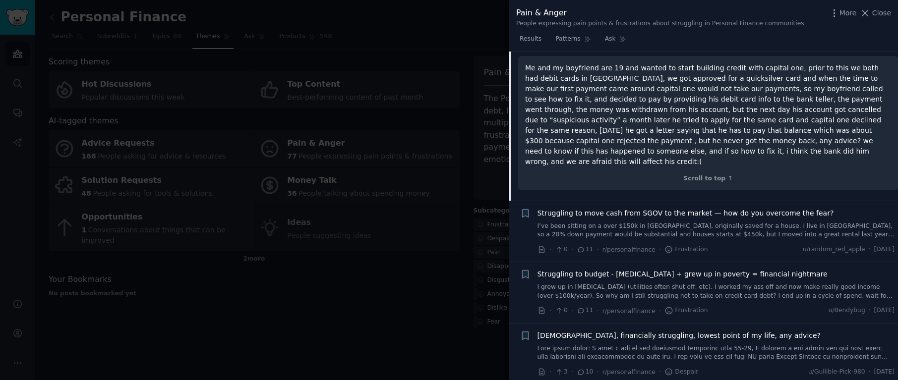
scroll to position [1312, 0]
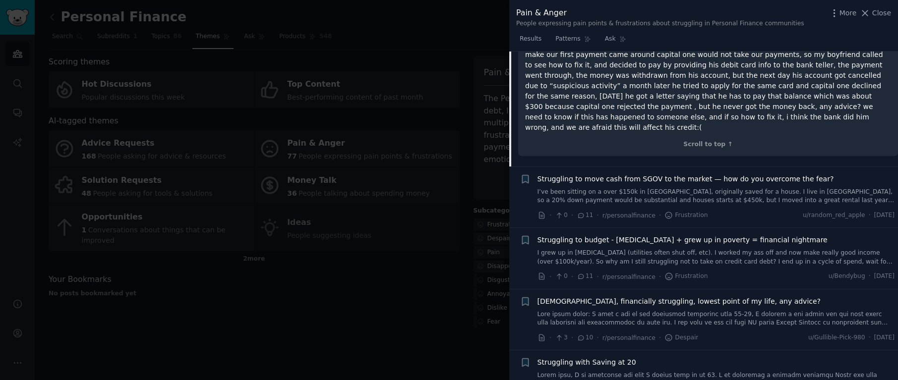
click at [788, 249] on link "I grew up in [MEDICAL_DATA] (utilities often shut off, etc). I worked my ass of…" at bounding box center [717, 257] width 358 height 17
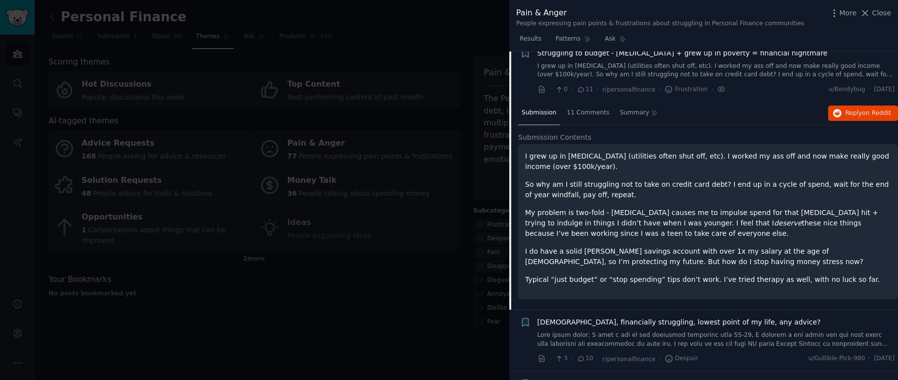
scroll to position [1302, 0]
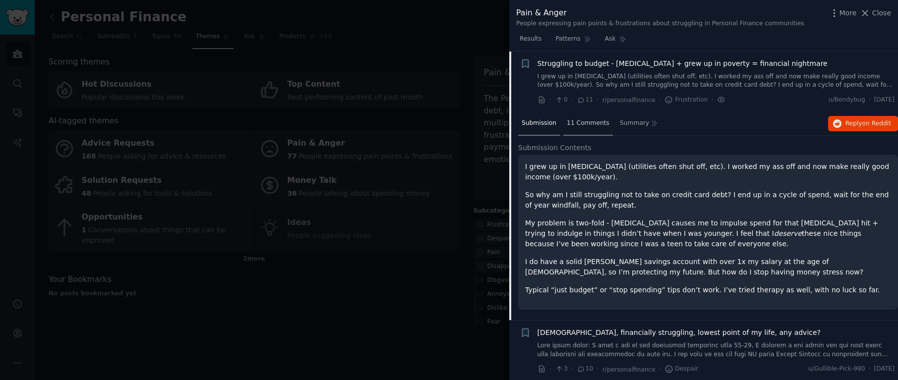
click at [581, 122] on span "11 Comments" at bounding box center [588, 123] width 43 height 9
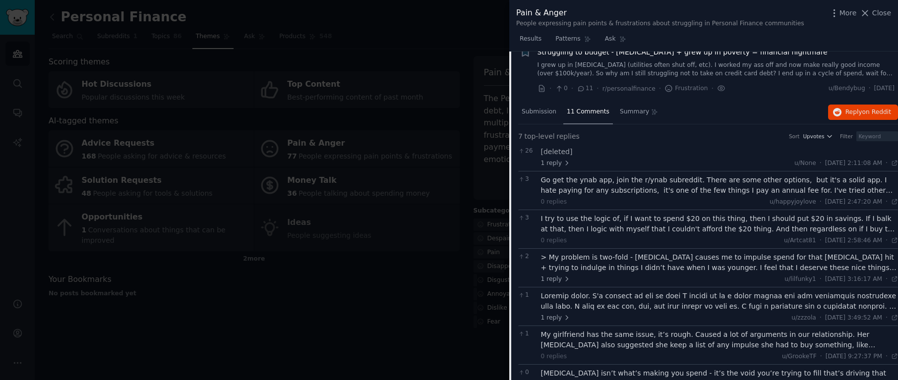
scroll to position [1315, 0]
click at [678, 188] on div "Go get the ynab app, join the r/ynab subreddit. There are some other options, b…" at bounding box center [720, 184] width 358 height 21
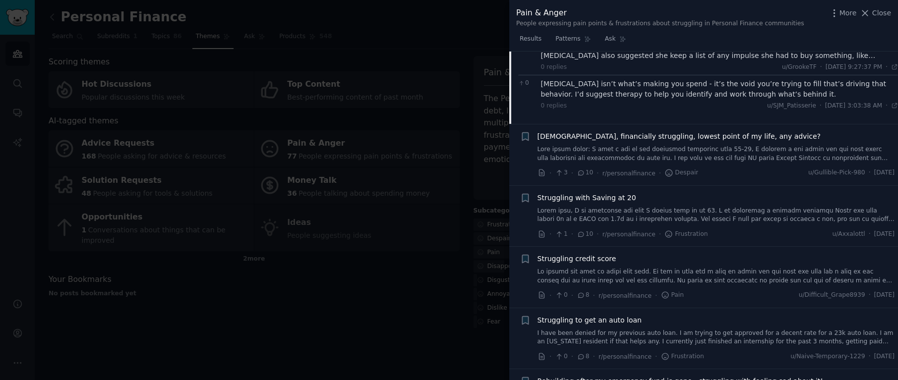
scroll to position [1664, 0]
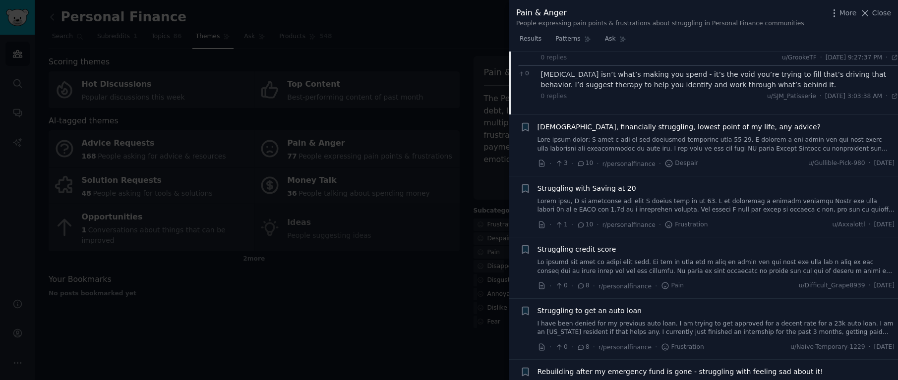
click at [757, 136] on link at bounding box center [717, 144] width 358 height 17
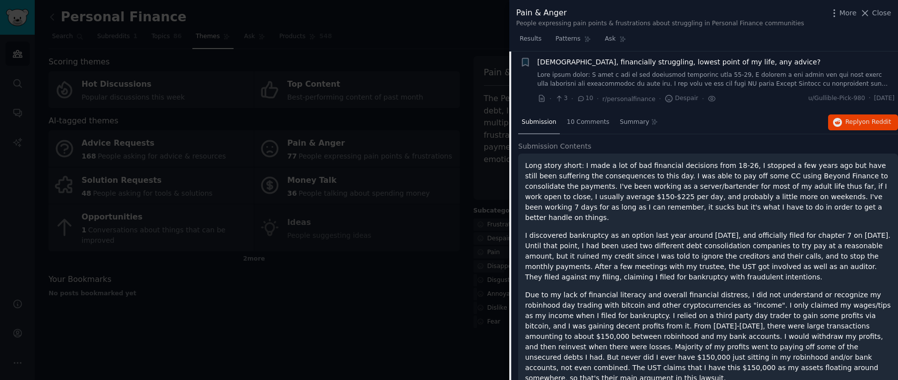
scroll to position [1361, 0]
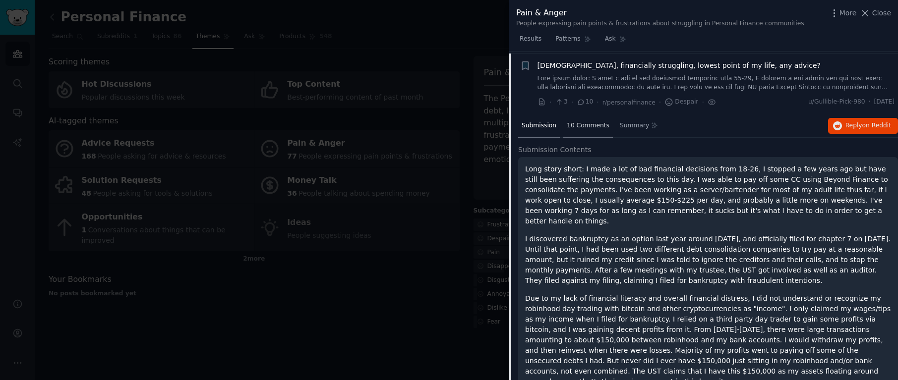
click at [597, 133] on div "10 Comments" at bounding box center [588, 127] width 50 height 24
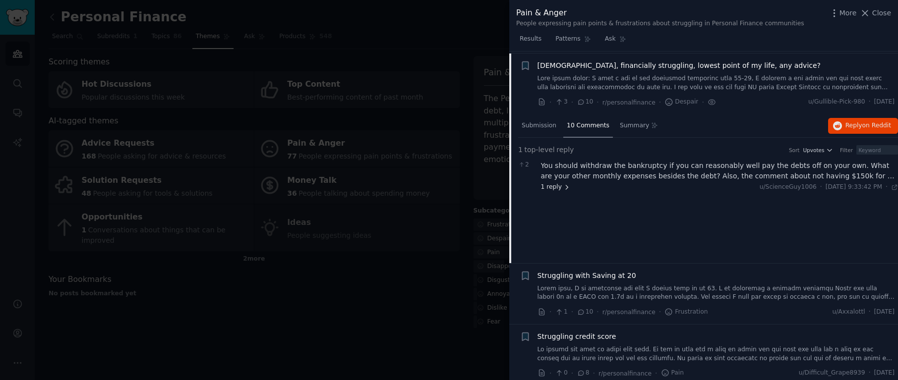
click at [563, 189] on icon at bounding box center [566, 187] width 7 height 7
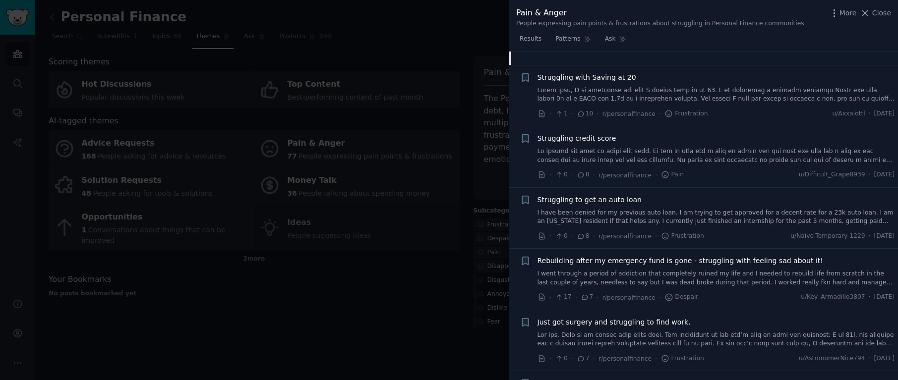
scroll to position [1561, 0]
click at [705, 150] on link at bounding box center [717, 153] width 358 height 17
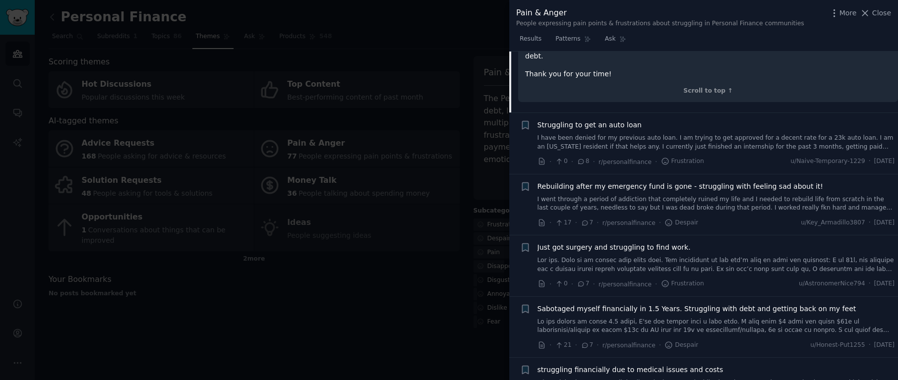
scroll to position [1932, 0]
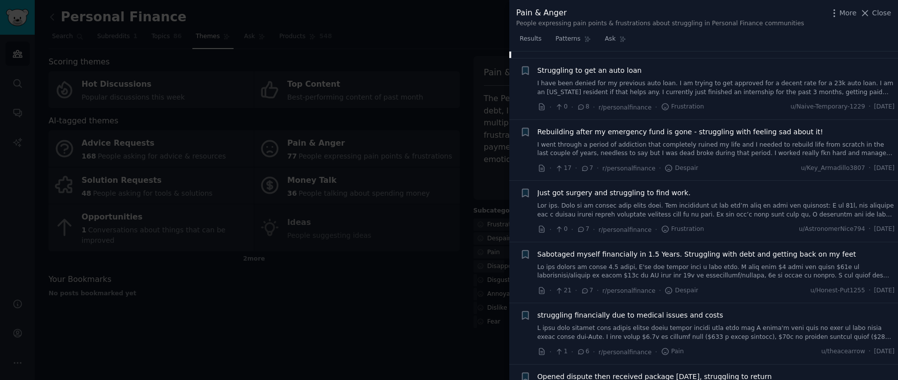
click at [715, 263] on link at bounding box center [717, 271] width 358 height 17
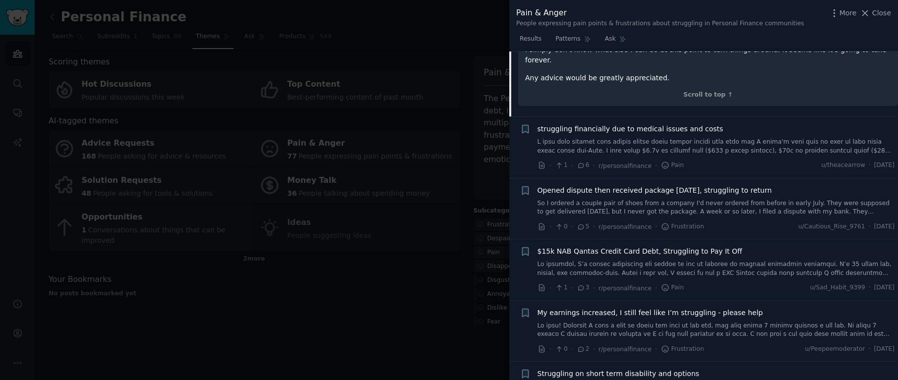
scroll to position [2242, 0]
click at [430, 321] on div at bounding box center [449, 190] width 898 height 380
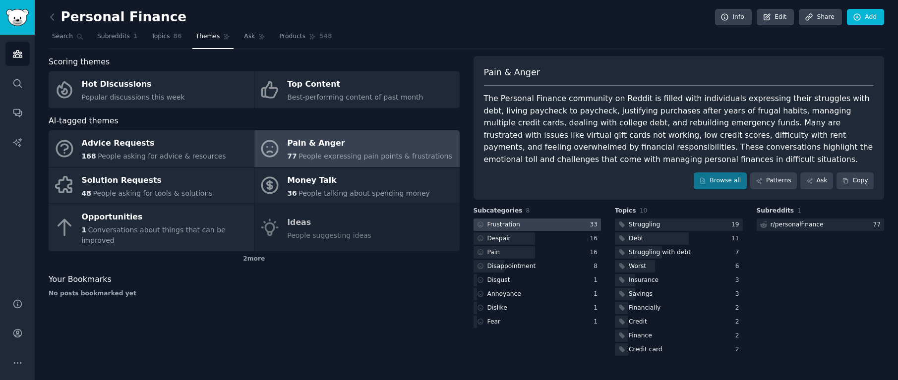
click at [561, 228] on div at bounding box center [538, 225] width 128 height 12
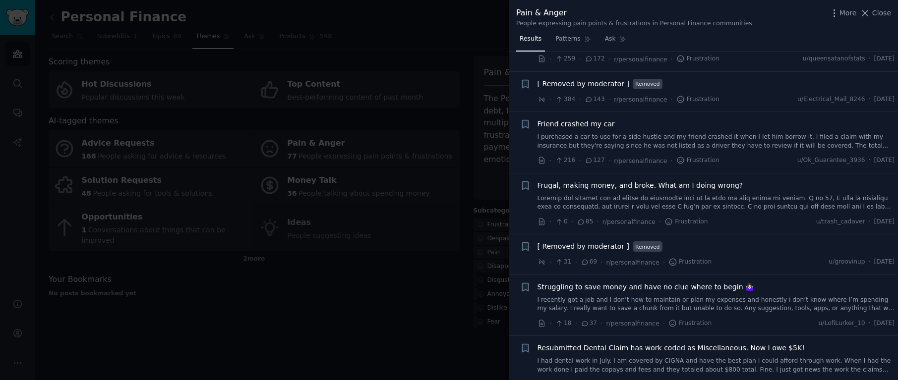
scroll to position [82, 0]
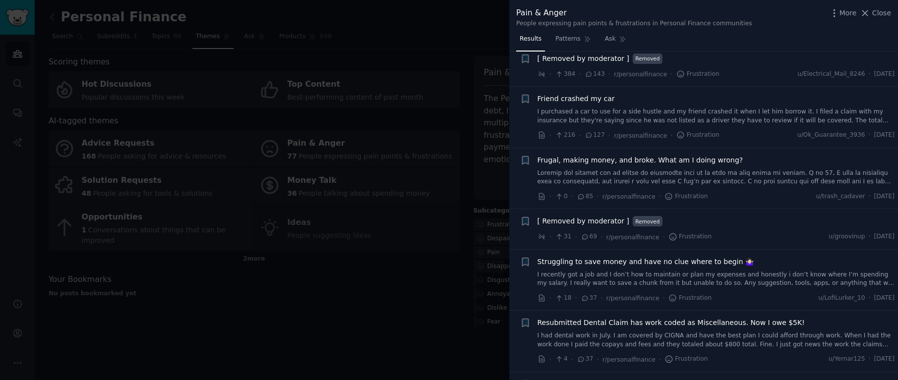
click at [731, 184] on link at bounding box center [717, 177] width 358 height 17
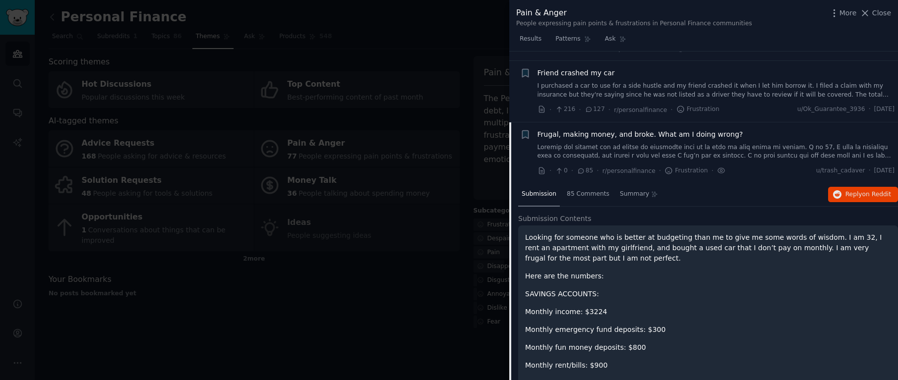
scroll to position [101, 0]
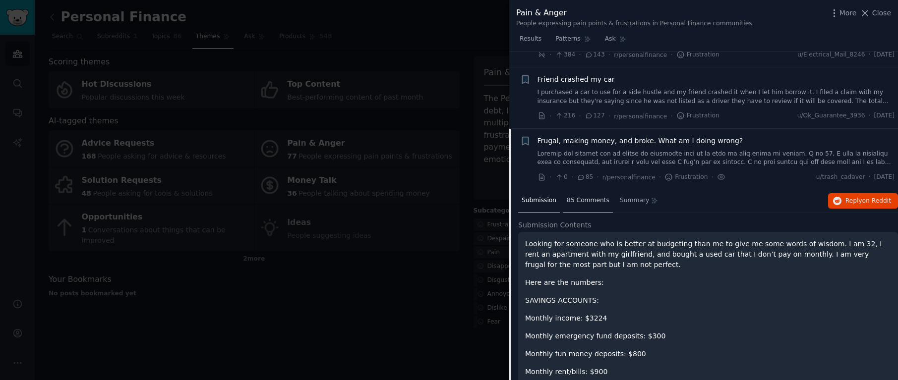
click at [583, 200] on span "85 Comments" at bounding box center [588, 200] width 43 height 9
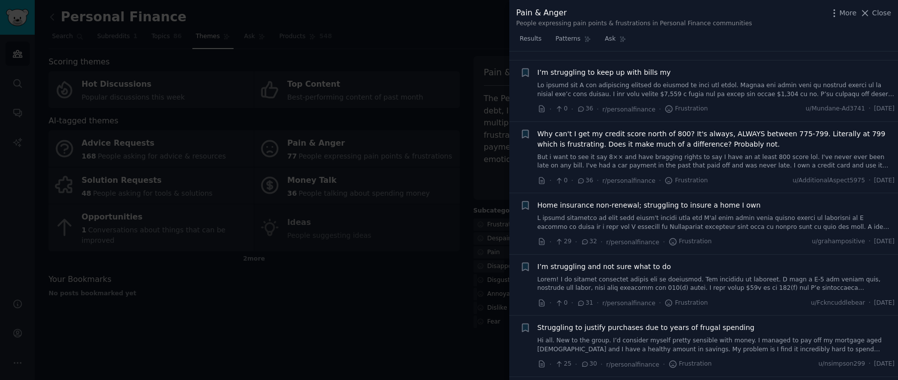
scroll to position [1383, 0]
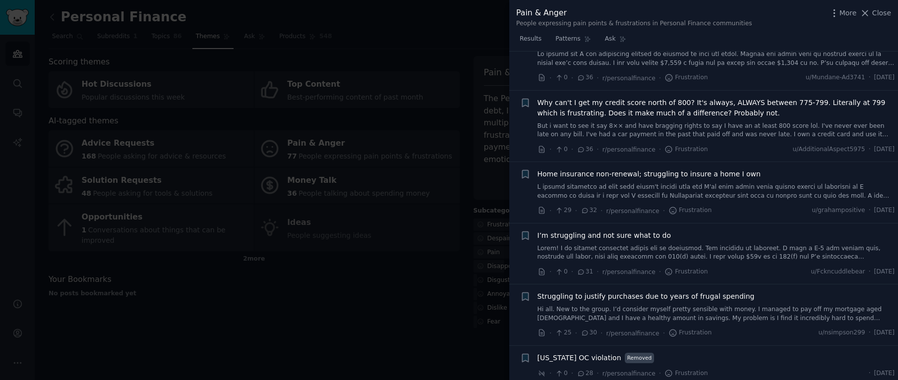
click at [381, 264] on div at bounding box center [449, 190] width 898 height 380
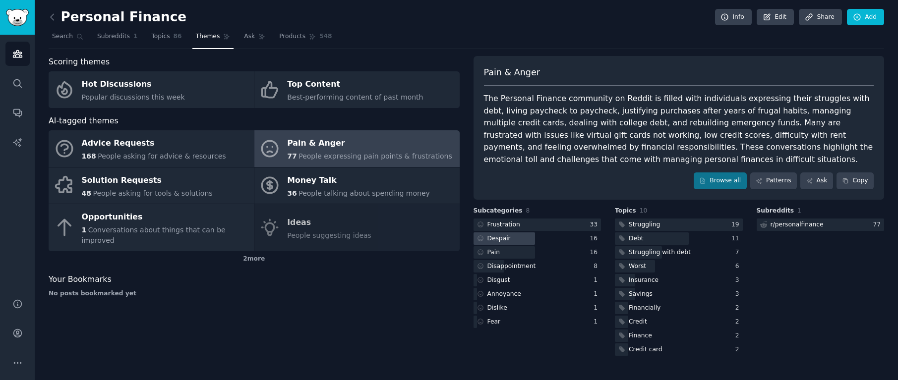
click at [529, 237] on div at bounding box center [505, 239] width 62 height 12
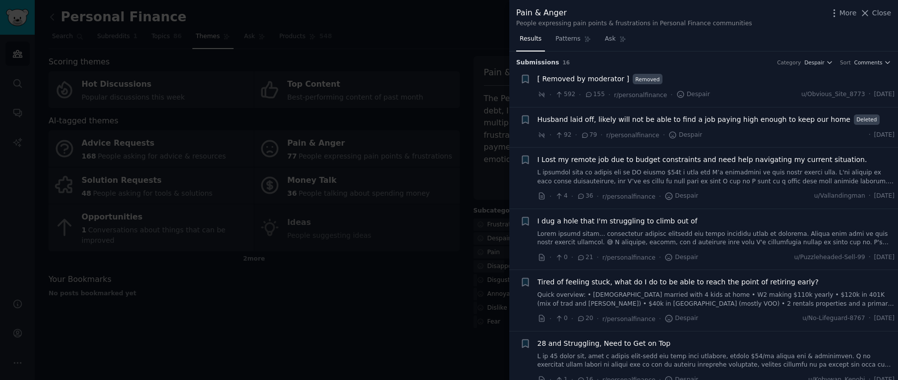
click at [385, 257] on div at bounding box center [449, 190] width 898 height 380
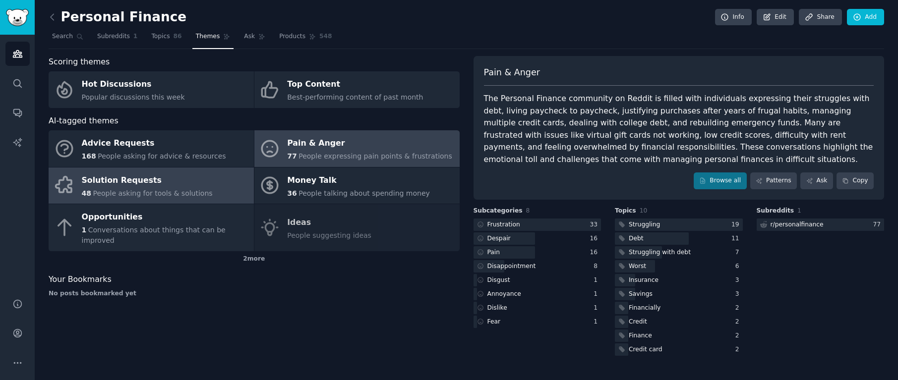
click at [208, 182] on link "Solution Requests 48 People asking for tools & solutions" at bounding box center [151, 186] width 205 height 37
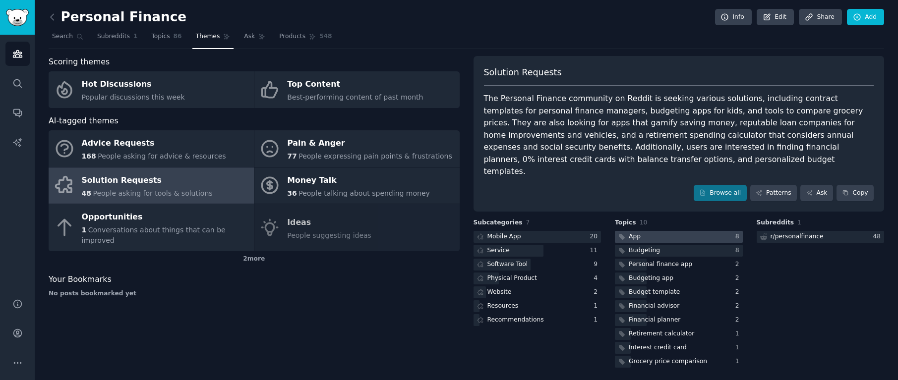
click at [631, 233] on div "App" at bounding box center [635, 237] width 12 height 9
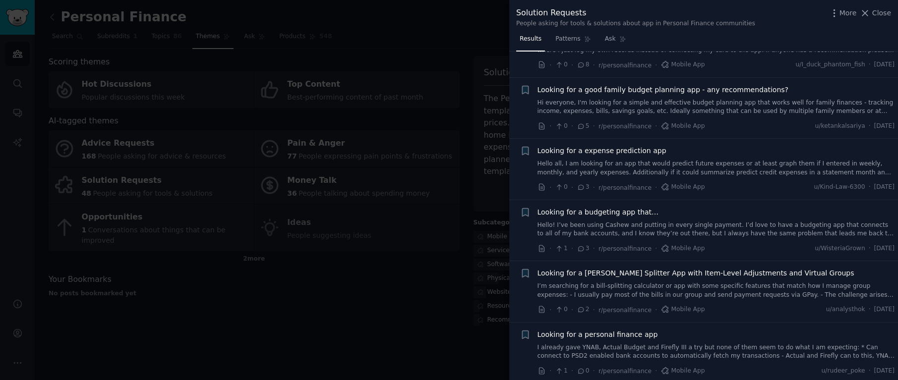
scroll to position [177, 0]
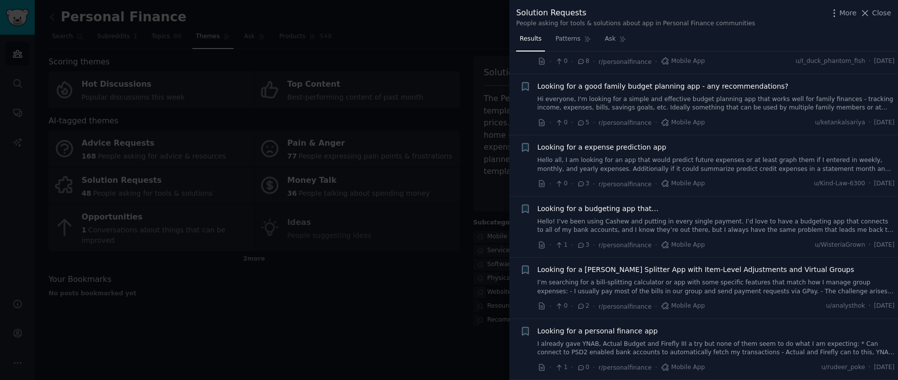
click at [698, 163] on link "Hello all, I am looking for an app that would predict future expenses or at lea…" at bounding box center [717, 164] width 358 height 17
